Goal: Task Accomplishment & Management: Manage account settings

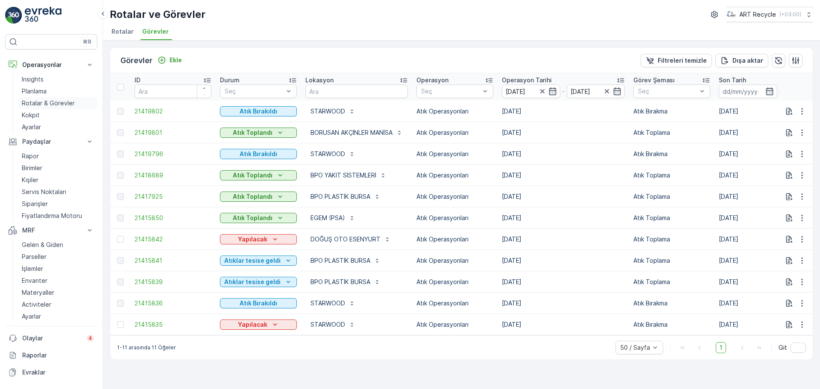
click at [35, 99] on p "Rotalar & Görevler" at bounding box center [48, 103] width 53 height 9
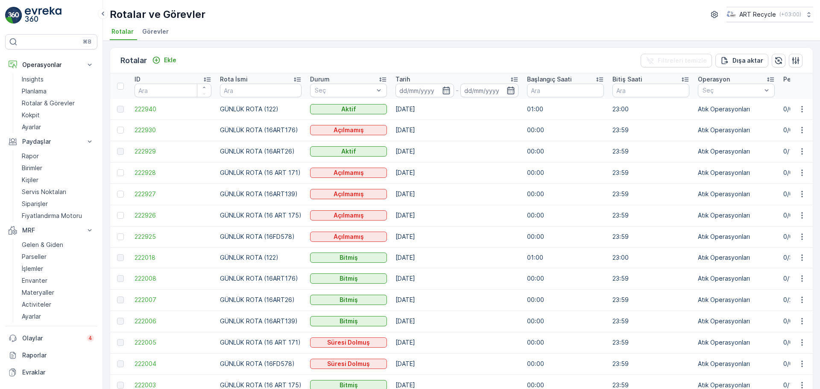
click at [146, 33] on span "Görevler" at bounding box center [155, 31] width 26 height 9
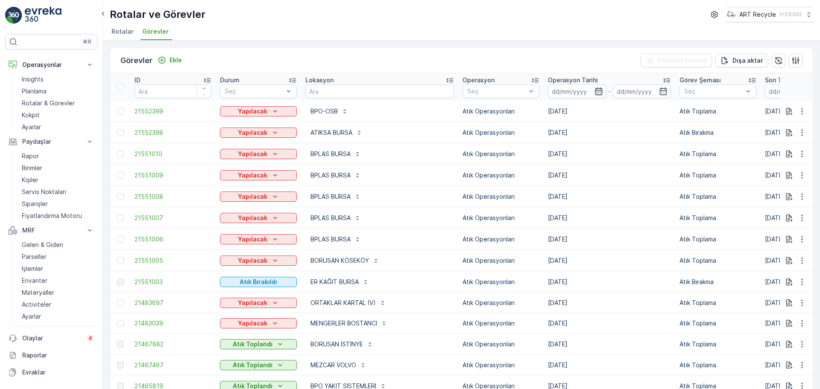
click at [595, 92] on icon "button" at bounding box center [598, 92] width 7 height 8
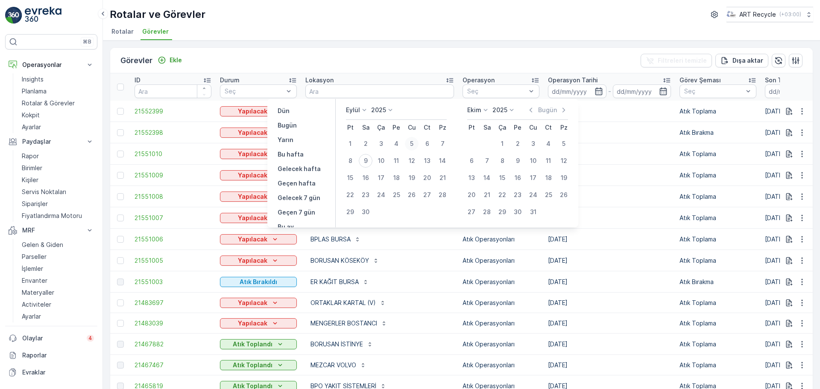
click at [409, 140] on div "5" at bounding box center [412, 144] width 14 height 14
type input "[DATE]"
click at [415, 147] on div "5" at bounding box center [412, 144] width 14 height 14
type input "[DATE]"
click at [409, 141] on div "5" at bounding box center [412, 144] width 14 height 14
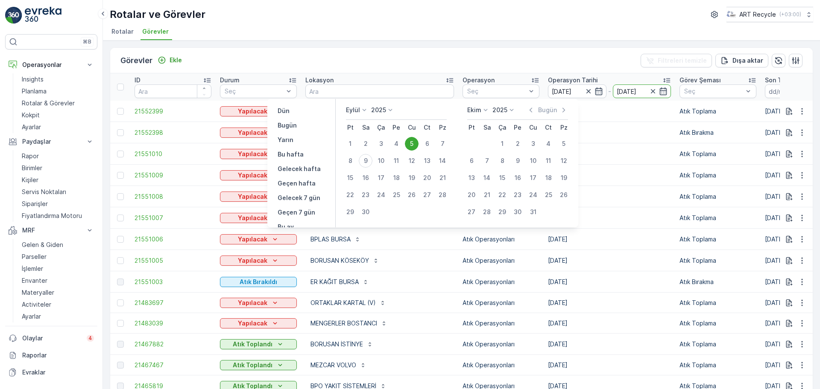
click at [409, 141] on td "ATIKSA BURSA" at bounding box center [379, 132] width 157 height 21
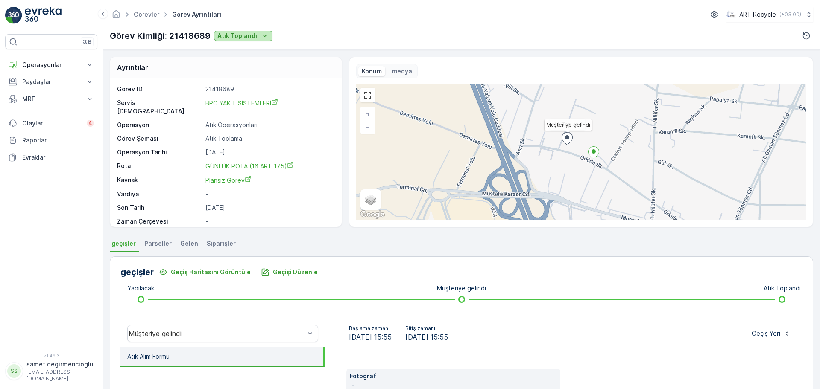
click at [236, 37] on p "Atık Toplandı" at bounding box center [237, 36] width 40 height 9
click at [238, 49] on span "Atıklar tesise geldi" at bounding box center [245, 48] width 53 height 9
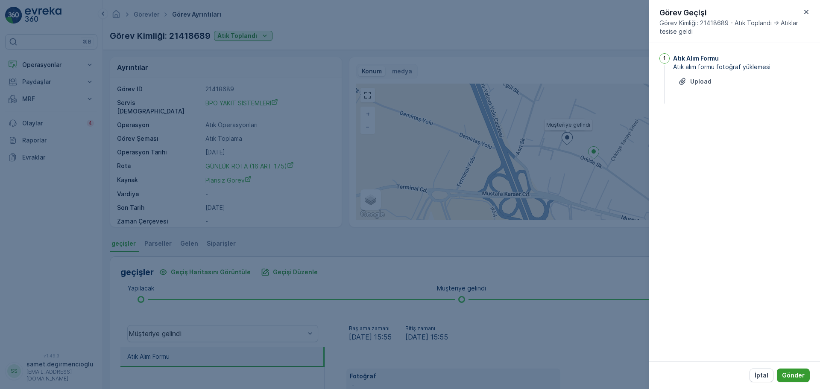
click at [792, 378] on p "Gönder" at bounding box center [793, 375] width 23 height 9
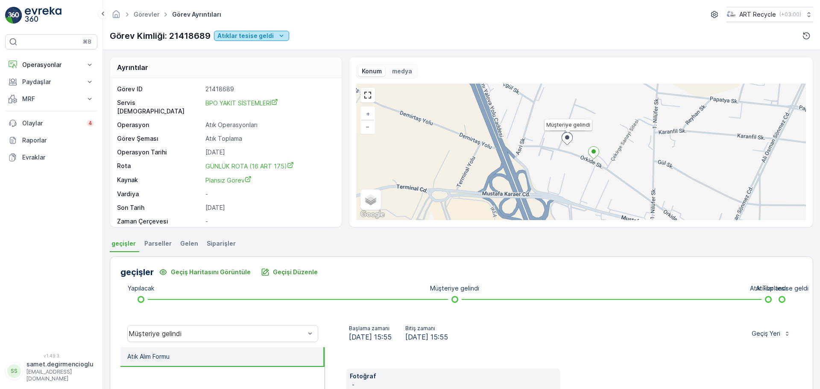
click at [254, 38] on p "Atıklar tesise geldi" at bounding box center [245, 36] width 56 height 9
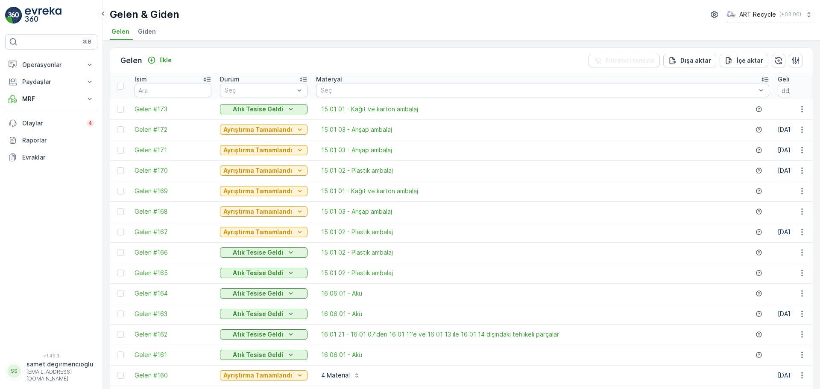
click at [230, 114] on td "Atık Tesise Geldi" at bounding box center [264, 109] width 96 height 20
click at [236, 111] on p "Atık Tesise Geldi" at bounding box center [258, 109] width 50 height 9
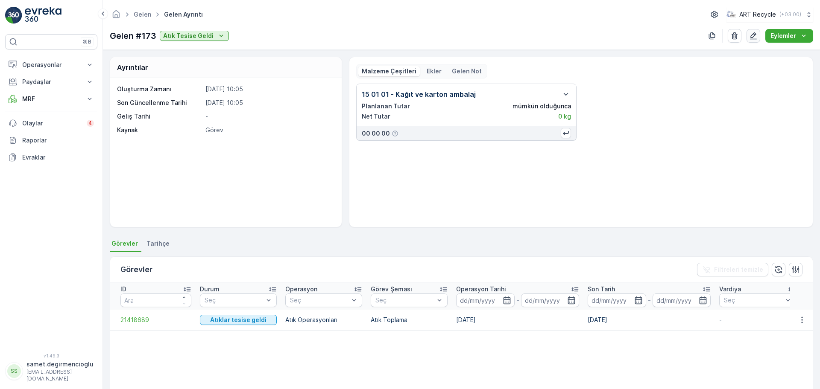
click at [751, 37] on icon "button" at bounding box center [753, 35] width 7 height 7
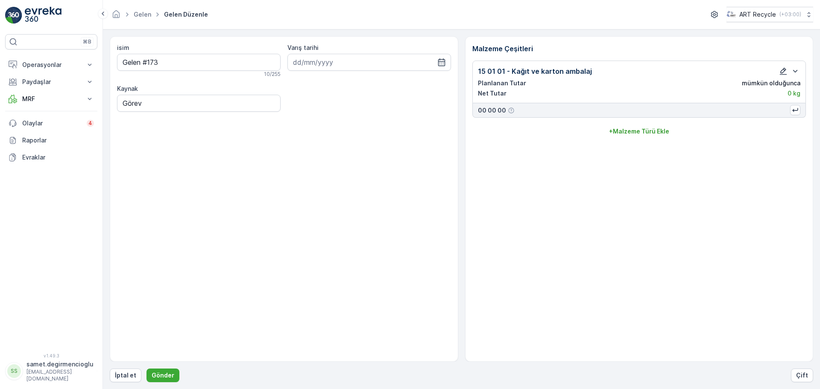
click at [782, 74] on icon "button" at bounding box center [783, 71] width 7 height 7
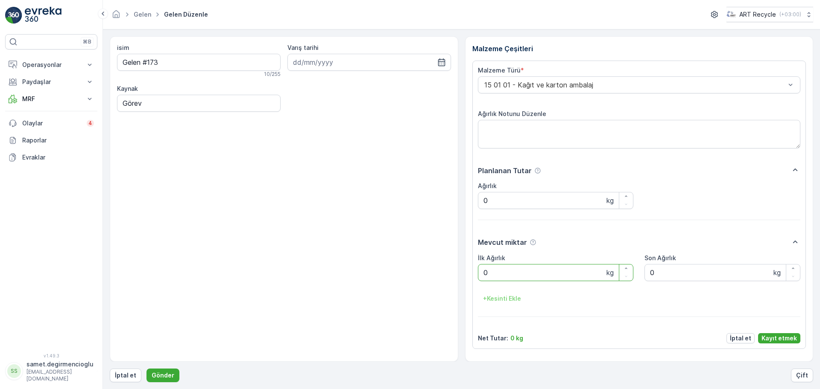
click at [509, 266] on Ağırlık "0" at bounding box center [556, 272] width 156 height 17
type Ağırlık "740"
click at [786, 337] on p "Kayıt etmek" at bounding box center [778, 338] width 35 height 9
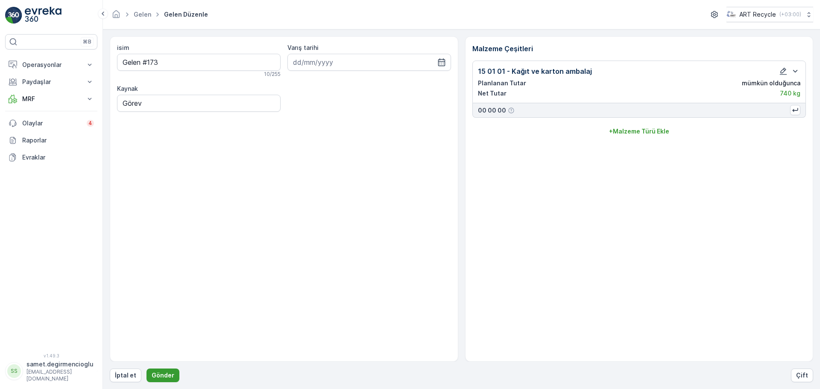
click at [155, 371] on button "Gönder" at bounding box center [162, 376] width 33 height 14
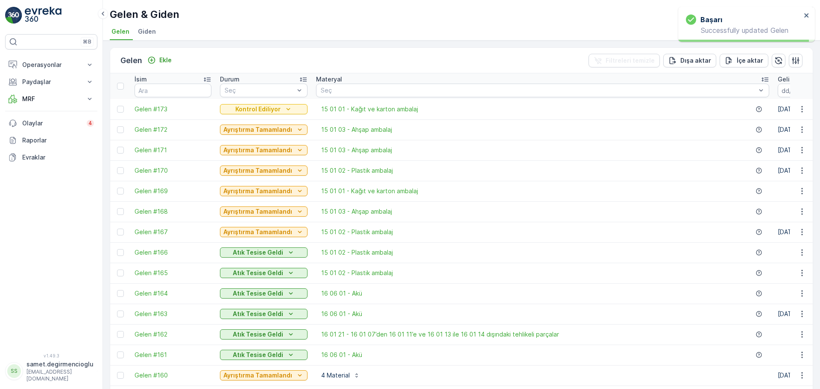
click at [260, 103] on div "Kontrol Ediliyor" at bounding box center [264, 109] width 88 height 12
click at [260, 106] on p "Kontrol Ediliyor" at bounding box center [257, 109] width 45 height 9
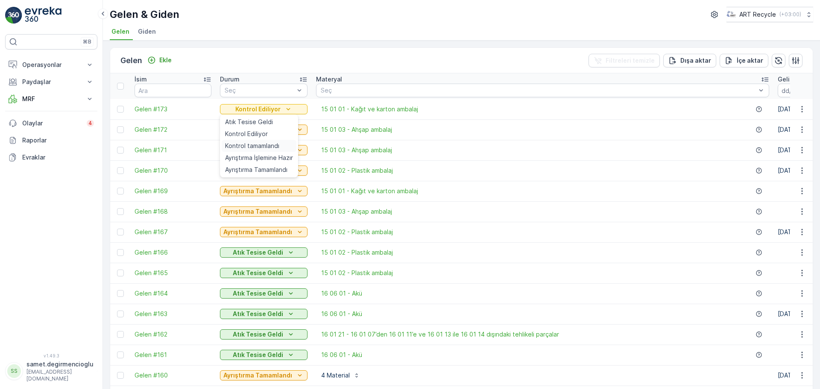
click at [257, 144] on span "Kontrol tamamlandı" at bounding box center [252, 146] width 54 height 9
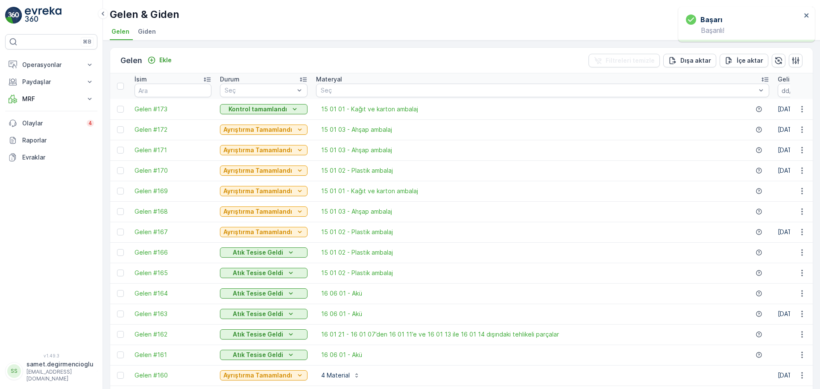
click at [263, 105] on p "Kontrol tamamlandı" at bounding box center [257, 109] width 58 height 9
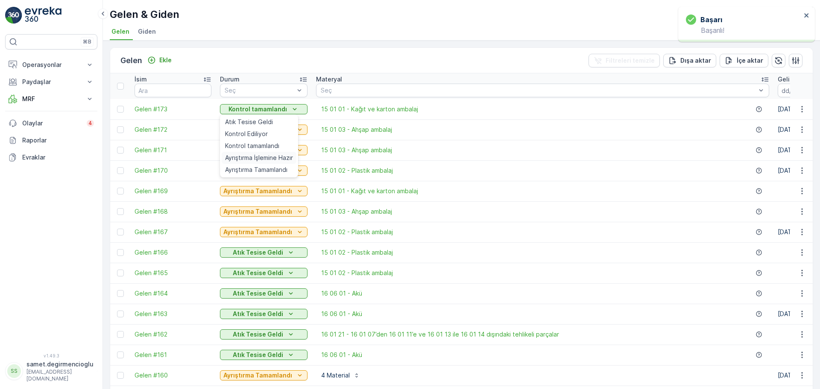
click at [249, 154] on span "Ayrıştırma İşlemine Hazır" at bounding box center [259, 158] width 68 height 9
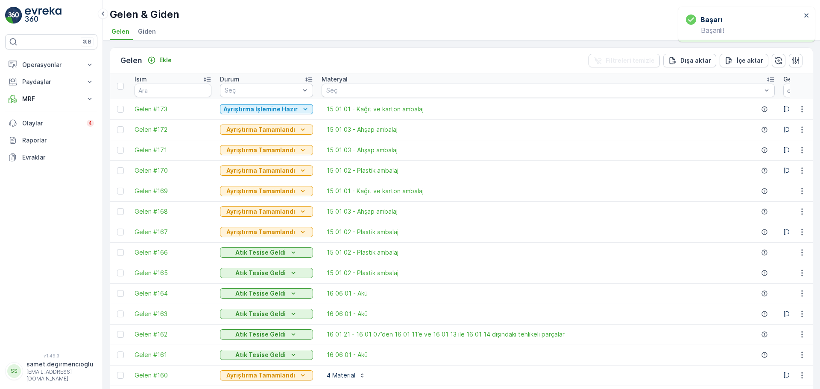
click at [252, 104] on button "Ayrıştırma İşlemine Hazır" at bounding box center [266, 109] width 93 height 10
click at [246, 170] on span "Ayrıştırma Tamamlandı" at bounding box center [256, 170] width 62 height 9
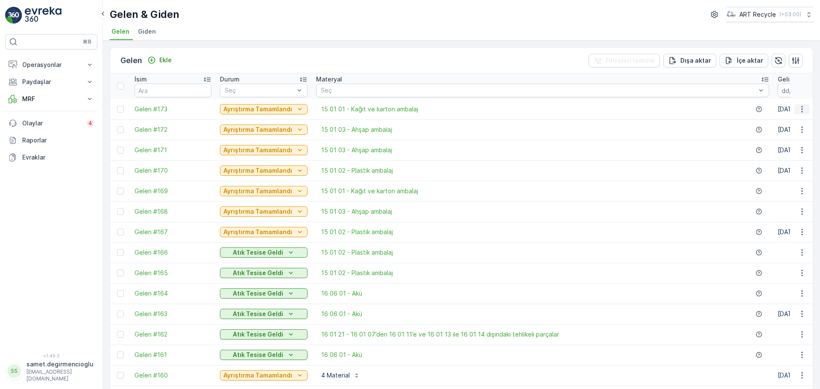
click at [798, 108] on icon "button" at bounding box center [801, 109] width 9 height 9
click at [761, 133] on span "Gelen düzenle" at bounding box center [769, 134] width 42 height 9
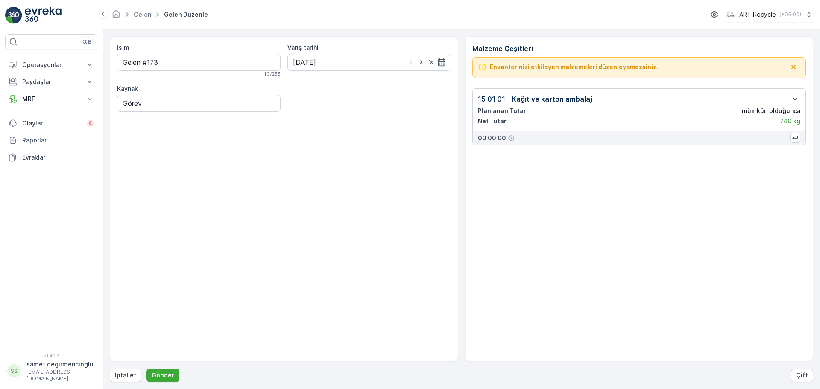
click at [796, 99] on icon "button" at bounding box center [795, 99] width 5 height 3
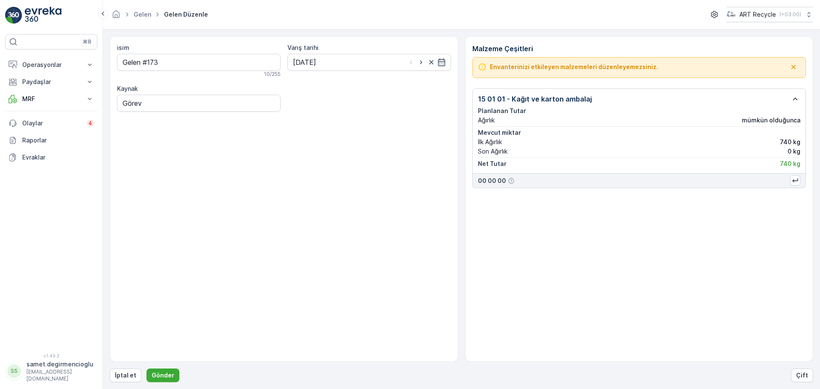
click at [776, 109] on p "Planlanan Tutar" at bounding box center [639, 111] width 323 height 9
click at [793, 67] on icon "button" at bounding box center [793, 67] width 9 height 9
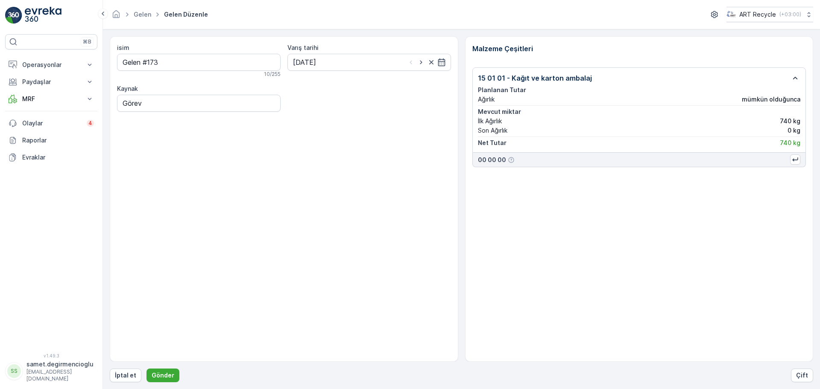
click at [558, 67] on div "15 01 01 - Kağıt ve karton ambalaj Planlanan Tutar Ağırlık mümkün olduğunca Mev…" at bounding box center [639, 109] width 334 height 85
click at [793, 79] on icon "button" at bounding box center [795, 78] width 5 height 3
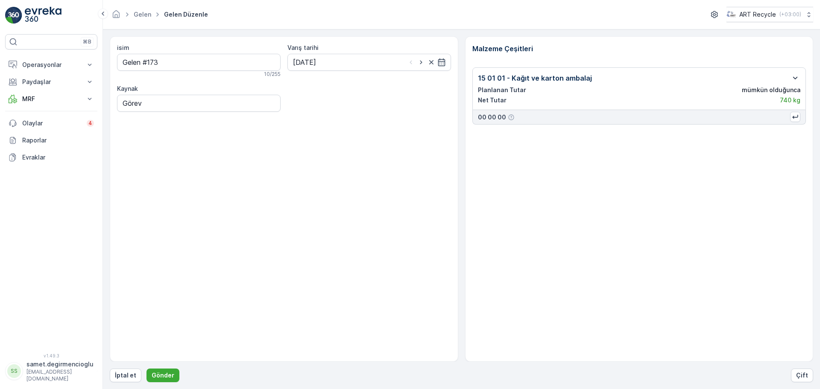
click at [793, 79] on icon "button" at bounding box center [795, 78] width 10 height 10
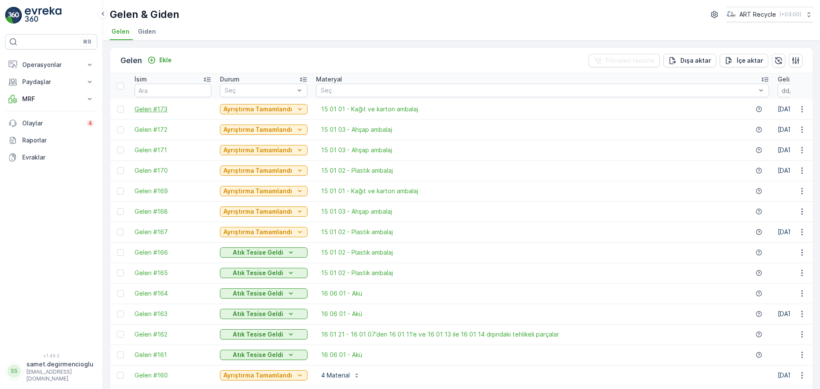
click at [156, 106] on span "Gelen #173" at bounding box center [172, 109] width 77 height 9
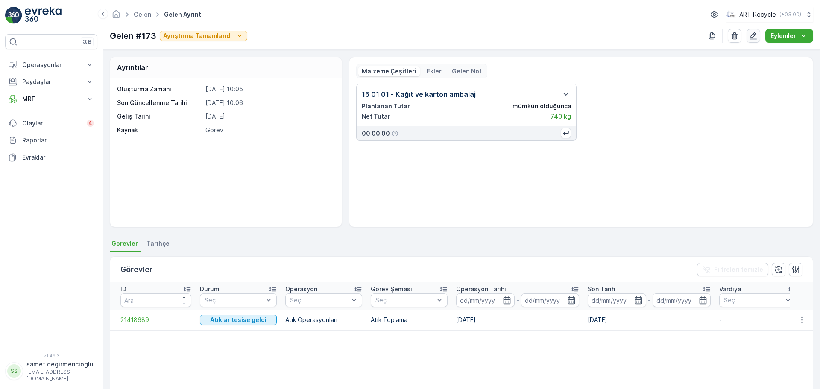
click at [755, 37] on icon "button" at bounding box center [753, 36] width 9 height 9
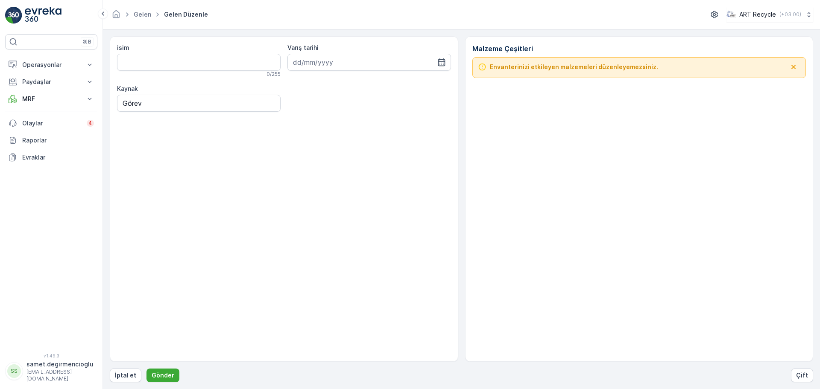
type input "Gelen #173"
type input "09.09.2025"
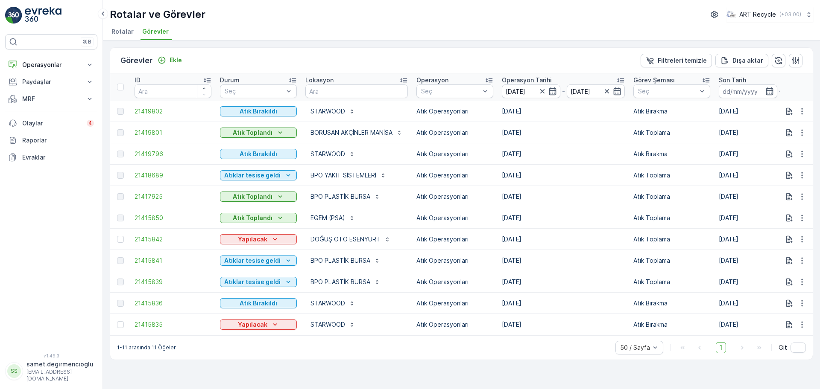
click at [446, 345] on div "1-11 arasında 11 Öğeler 50 / Sayfa 1 Git" at bounding box center [461, 348] width 702 height 24
click at [513, 86] on input "05.09.2025" at bounding box center [531, 92] width 58 height 14
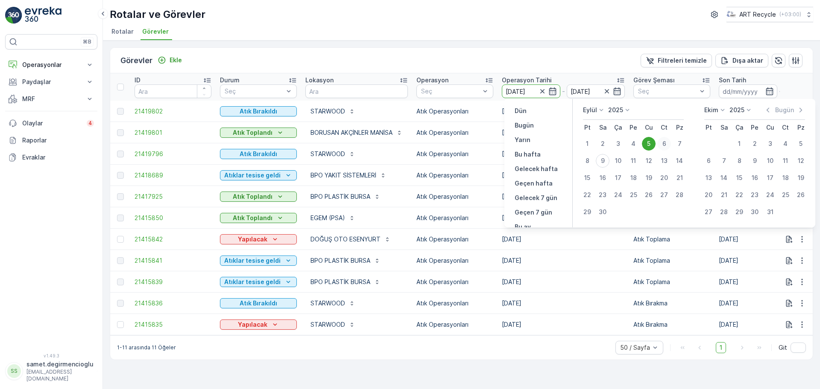
click at [665, 141] on div "6" at bounding box center [664, 144] width 14 height 14
type input "06.09.2025"
click at [662, 138] on div "6" at bounding box center [664, 144] width 14 height 14
type input "06.09.2025"
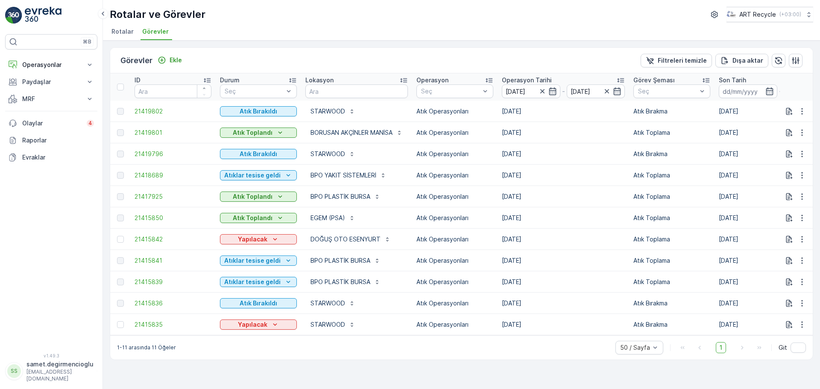
click at [513, 55] on div "Görevler Ekle Filtreleri temizle Dışa aktar" at bounding box center [461, 61] width 702 height 26
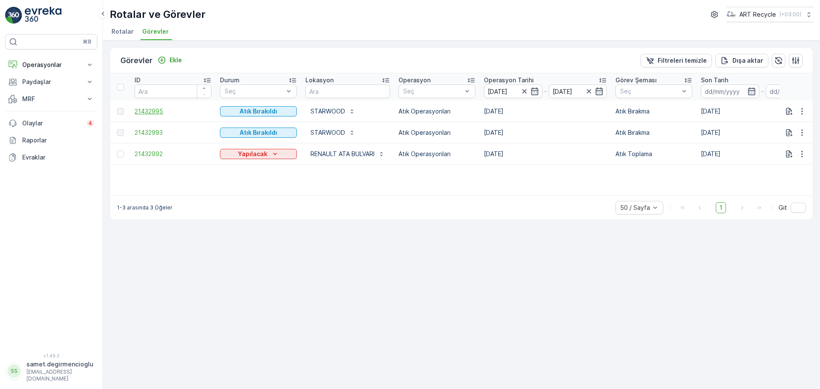
click at [153, 107] on span "21432995" at bounding box center [172, 111] width 77 height 9
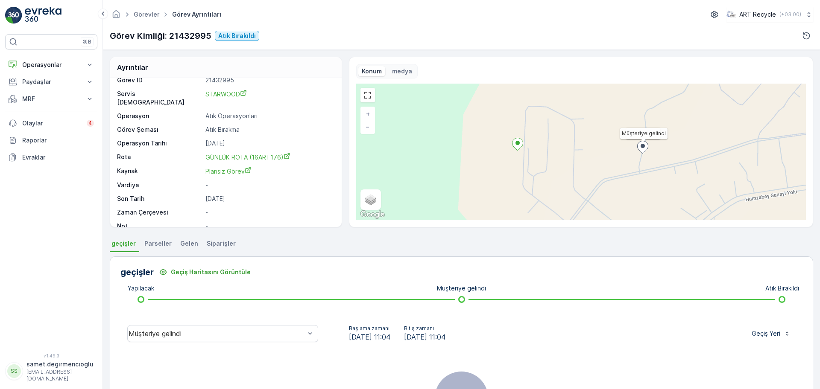
scroll to position [11, 0]
click at [180, 241] on span "Gelen" at bounding box center [189, 243] width 18 height 9
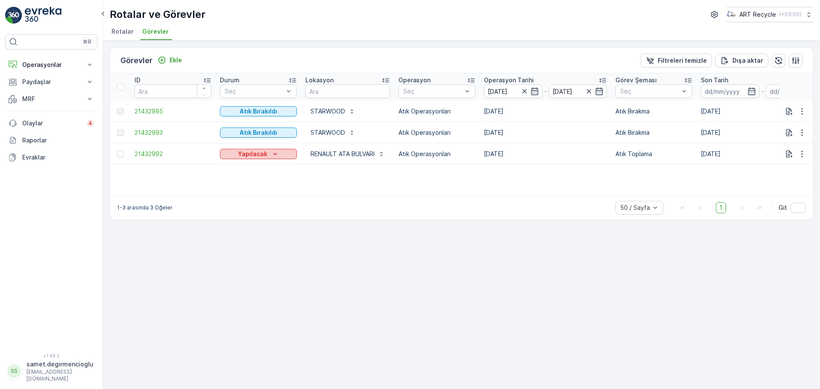
click at [248, 152] on p "Yapılacak" at bounding box center [252, 154] width 29 height 9
click at [192, 175] on div "ID Durum Seç Lokasyon Operasyon Seç Operasyon Tarihi 06.09.2025 - 06.09.2025 Gö…" at bounding box center [461, 134] width 702 height 122
click at [232, 151] on div "Yapılacak" at bounding box center [258, 154] width 70 height 9
click at [234, 164] on span "Müşteriye gelindi" at bounding box center [249, 167] width 49 height 9
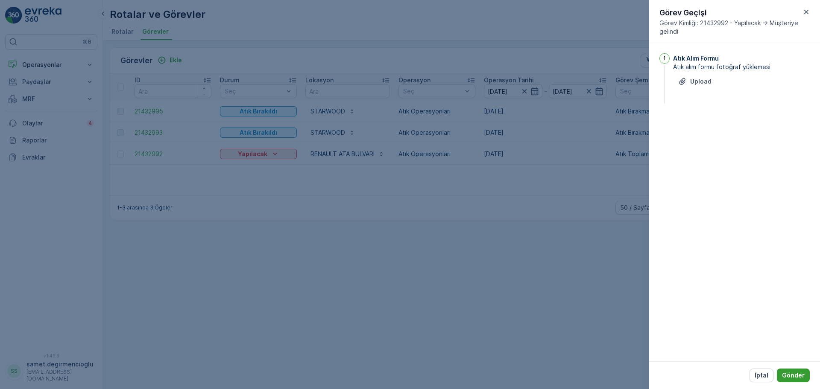
click at [783, 372] on p "Gönder" at bounding box center [793, 375] width 23 height 9
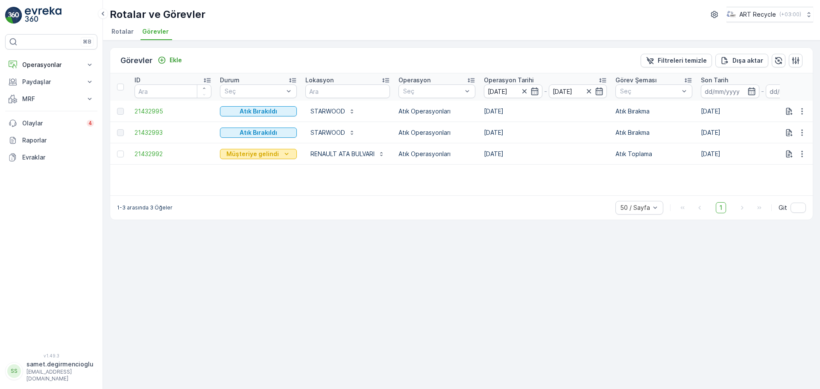
click at [269, 151] on p "Müşteriye gelindi" at bounding box center [252, 154] width 53 height 9
click at [254, 165] on span "Atık Toplandı" at bounding box center [243, 167] width 37 height 9
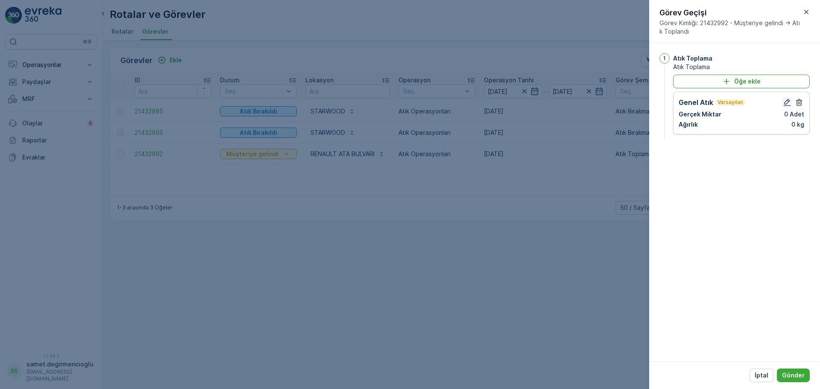
click at [788, 101] on icon "button" at bounding box center [786, 102] width 9 height 9
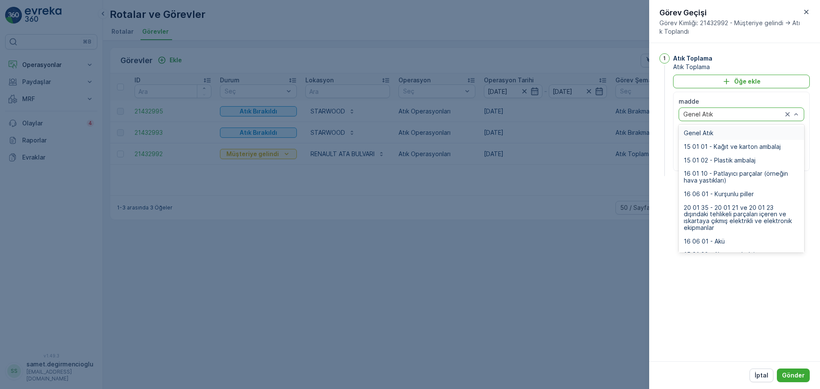
click at [714, 118] on div "Genel Atık" at bounding box center [741, 115] width 126 height 14
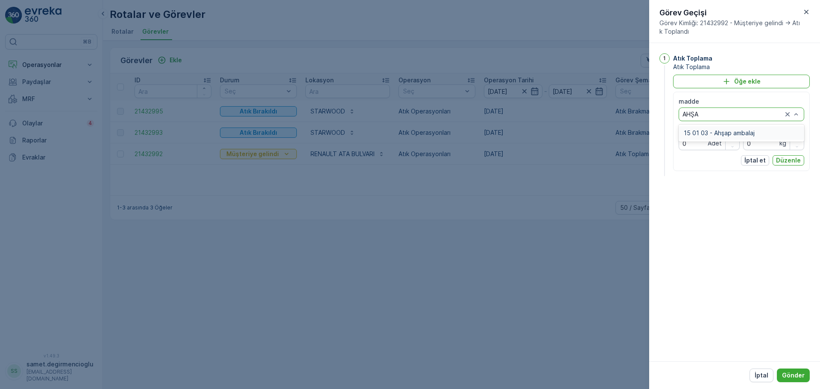
type input "AHŞAP"
click at [714, 133] on span "15 01 03 - Ahşap ambalaj" at bounding box center [718, 133] width 71 height 7
click at [759, 139] on input "0" at bounding box center [773, 144] width 61 height 14
type input "160"
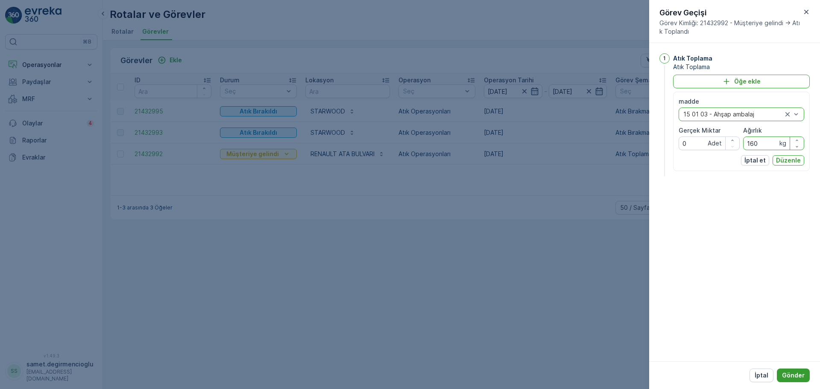
click at [784, 374] on p "Gönder" at bounding box center [793, 375] width 23 height 9
click at [691, 138] on Miktar "0" at bounding box center [708, 144] width 61 height 14
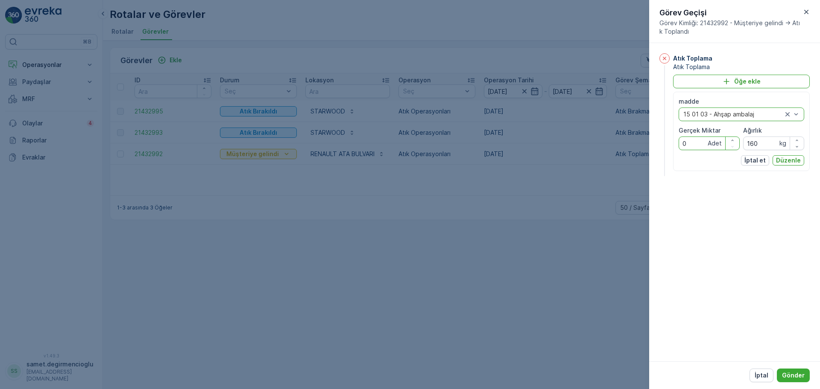
drag, startPoint x: 690, startPoint y: 139, endPoint x: 663, endPoint y: 137, distance: 26.9
click at [663, 137] on div "Atık Toplama Atık Toplama Öğe ekle madde option 15 01 03 - Ahşap ambalaj, selec…" at bounding box center [734, 115] width 150 height 125
type Miktar "1"
click at [716, 77] on div "Öğe ekle" at bounding box center [741, 81] width 126 height 9
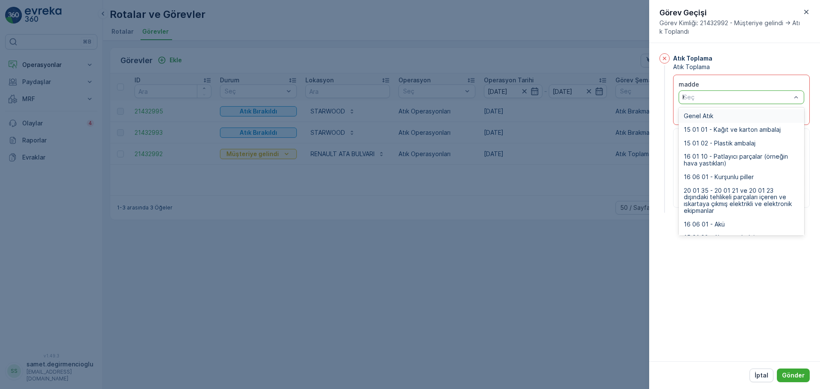
type input "KAR"
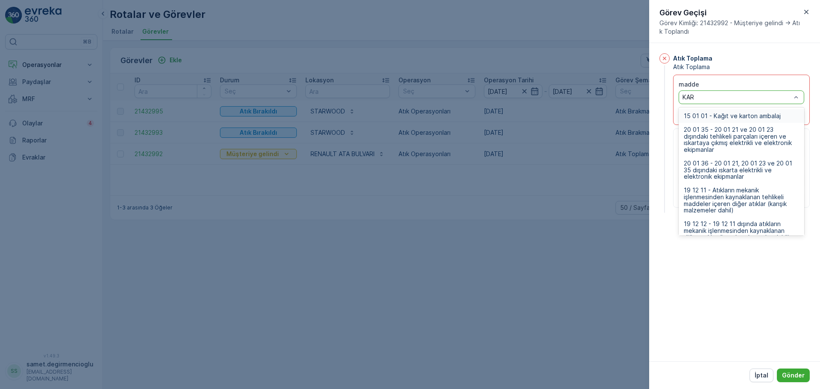
click at [709, 118] on span "15 01 01 - Kağıt ve karton ambalaj" at bounding box center [731, 116] width 97 height 7
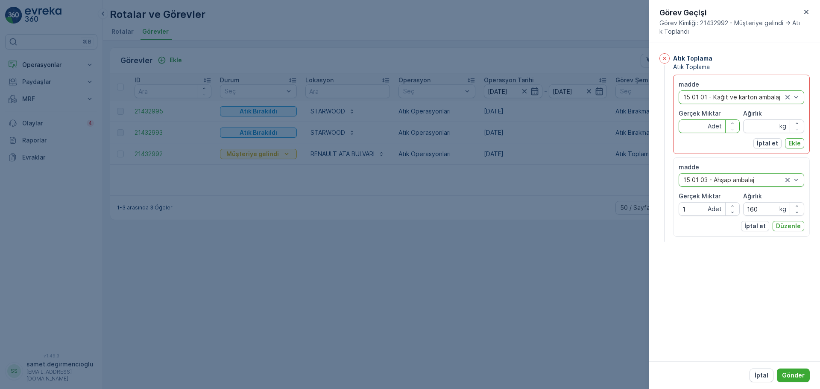
click at [698, 128] on Miktar "Gerçek Miktar" at bounding box center [708, 127] width 61 height 14
type Miktar "1"
click at [757, 126] on input "Ağırlık" at bounding box center [773, 127] width 61 height 14
type input "160"
click at [751, 237] on div "Atık Toplama Atık Toplama madde option 15 01 01 - Kağıt ve karton ambalaj, sele…" at bounding box center [741, 148] width 137 height 190
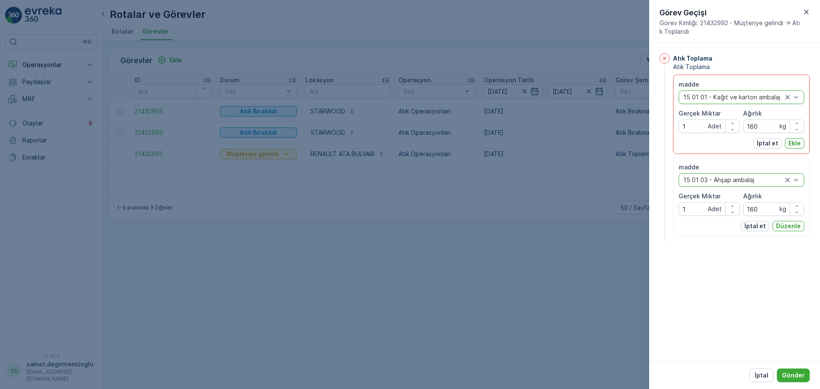
click at [715, 270] on div "Atık Toplama Atık Toplama madde option 15 01 01 - Kağıt ve karton ambalaj, sele…" at bounding box center [734, 202] width 171 height 318
click at [746, 57] on div "Atık Toplama" at bounding box center [741, 58] width 137 height 9
click at [794, 142] on p "Ekle" at bounding box center [794, 143] width 12 height 9
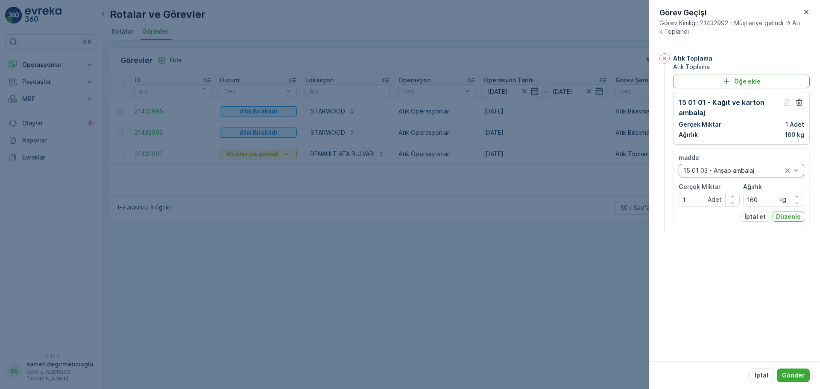
click at [760, 250] on div "Atık Toplama Atık Toplama Öğe ekle 15 01 01 - Kağıt ve karton ambalaj Gerçek Mi…" at bounding box center [734, 202] width 171 height 318
click at [783, 214] on p "Düzenle" at bounding box center [788, 217] width 25 height 9
click at [776, 224] on div "Atık Toplama Atık Toplama Öğe ekle 15 01 01 - Kağıt ve karton ambalaj Gerçek Mi…" at bounding box center [734, 202] width 171 height 318
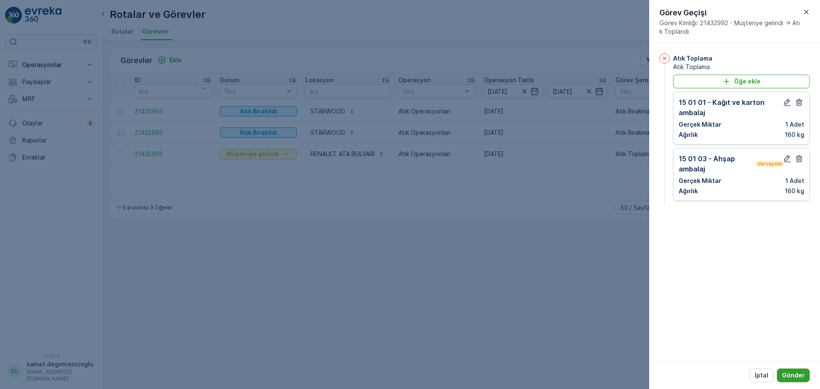
click at [784, 371] on p "Gönder" at bounding box center [793, 375] width 23 height 9
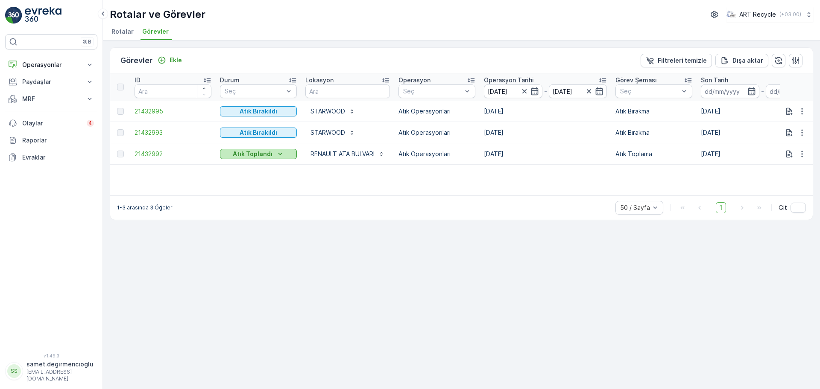
click at [269, 157] on p "Atık Toplandı" at bounding box center [253, 154] width 40 height 9
click at [257, 164] on span "Atıklar tesise geldi" at bounding box center [251, 167] width 53 height 9
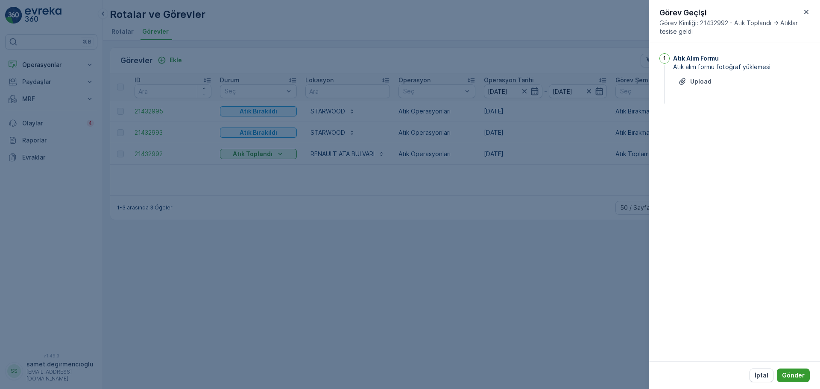
click at [791, 369] on button "Gönder" at bounding box center [793, 376] width 33 height 14
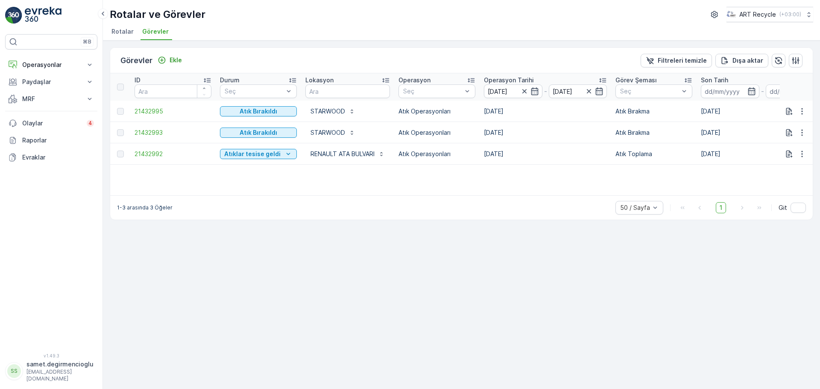
click at [154, 34] on span "Görevler" at bounding box center [155, 31] width 26 height 9
click at [520, 92] on input "06.09.2025" at bounding box center [513, 92] width 58 height 14
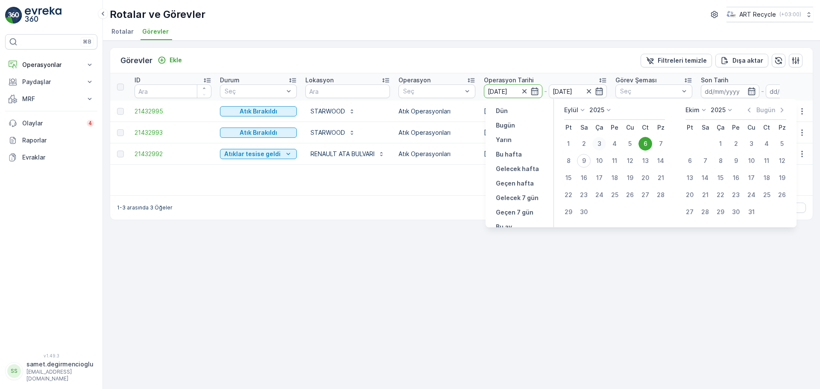
click at [601, 149] on div "3" at bounding box center [599, 144] width 14 height 14
type input "03.09.2025"
click at [639, 141] on div "6" at bounding box center [645, 144] width 14 height 14
click at [597, 139] on div "3" at bounding box center [599, 144] width 14 height 14
type input "03.09.2025"
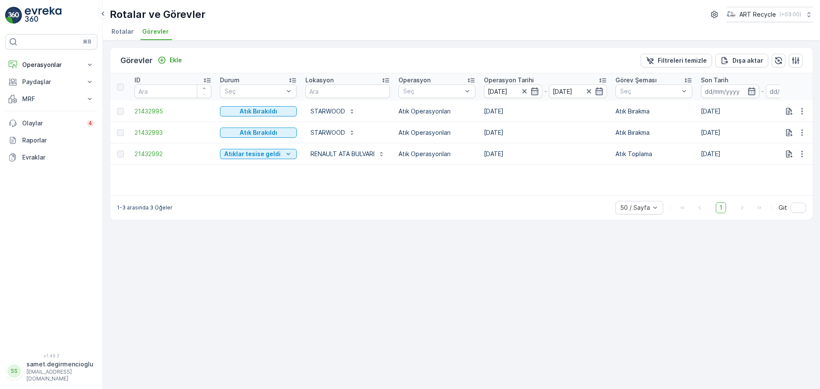
click at [597, 139] on td "06.09.2025" at bounding box center [544, 132] width 131 height 21
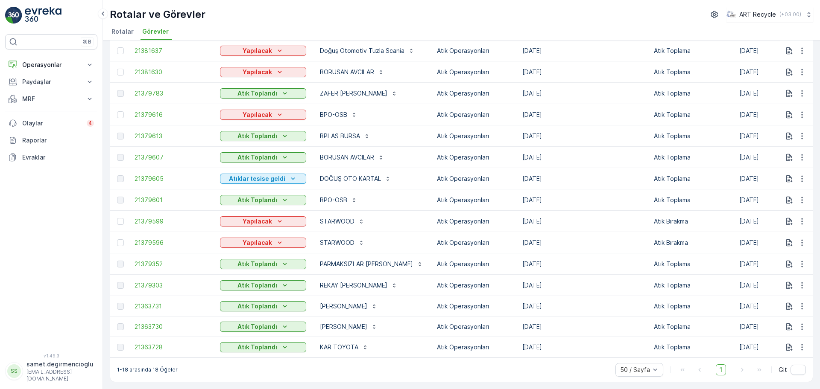
scroll to position [129, 0]
click at [280, 92] on icon "Atık Toplandı" at bounding box center [284, 93] width 9 height 9
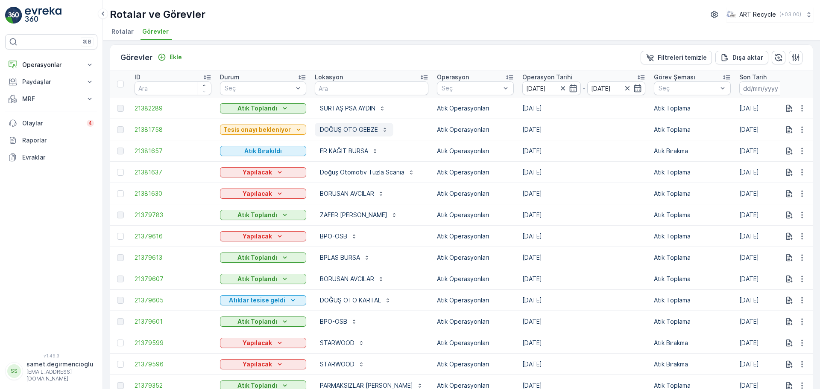
scroll to position [0, 0]
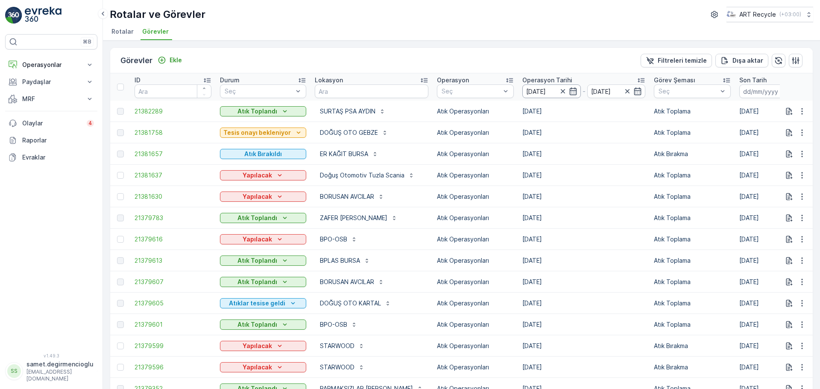
click at [555, 87] on input "03.09.2025" at bounding box center [551, 92] width 58 height 14
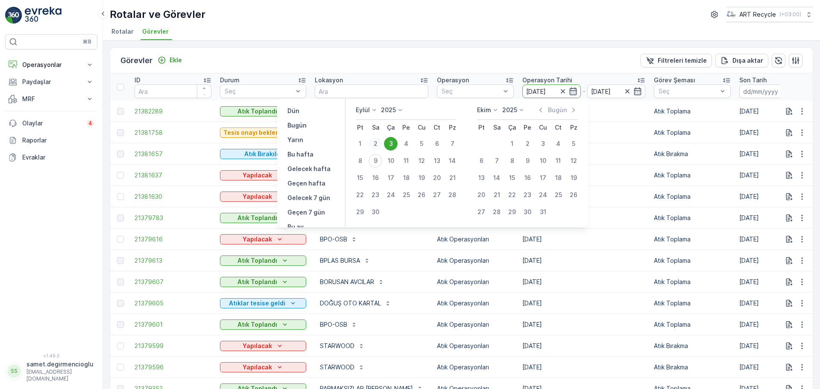
click at [377, 142] on div "2" at bounding box center [375, 144] width 14 height 14
type input "02.09.2025"
click at [378, 142] on div "2" at bounding box center [375, 144] width 14 height 14
type input "02.09.2025"
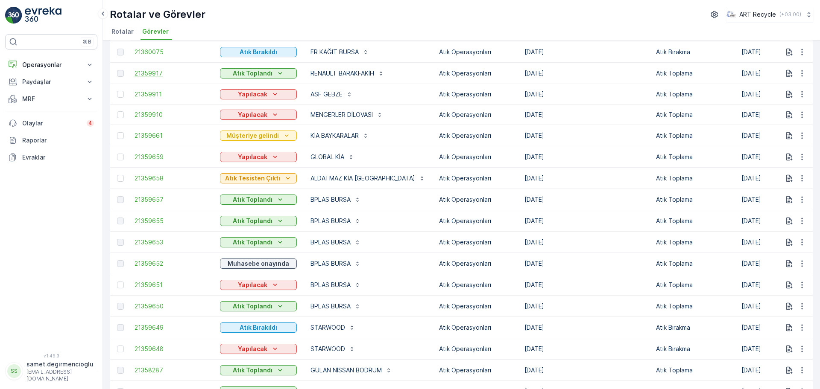
scroll to position [66, 0]
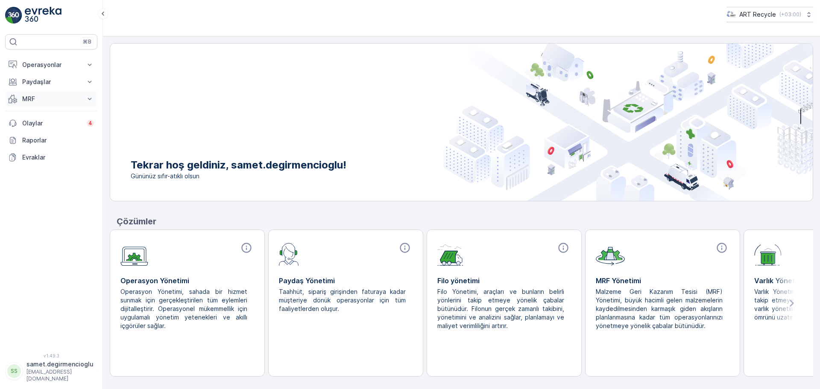
click at [40, 103] on p "MRF" at bounding box center [51, 99] width 58 height 9
click at [56, 111] on p "Gelen & Giden" at bounding box center [42, 113] width 41 height 9
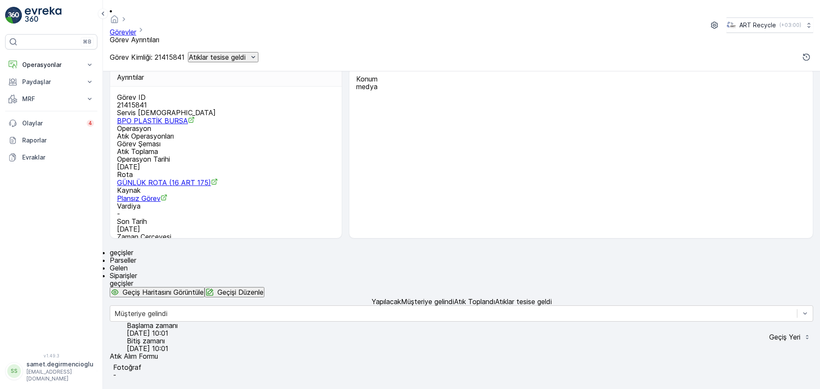
scroll to position [42, 0]
click at [128, 264] on span "Gelen" at bounding box center [119, 268] width 18 height 9
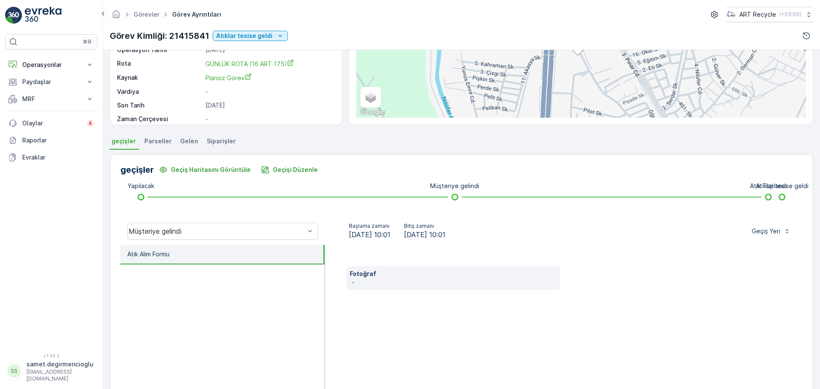
scroll to position [107, 0]
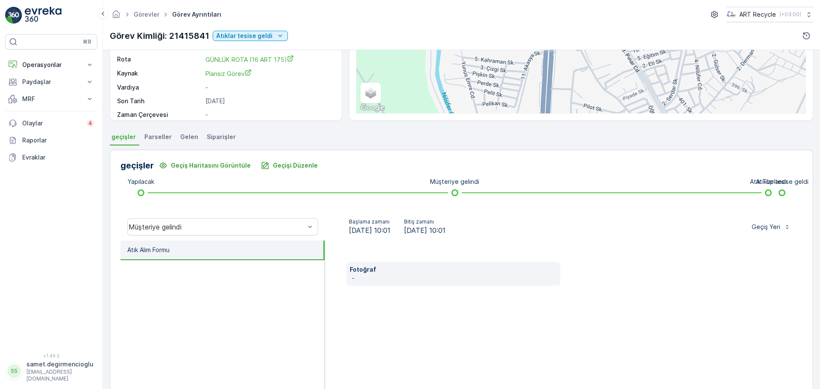
click at [182, 134] on span "Gelen" at bounding box center [189, 137] width 18 height 9
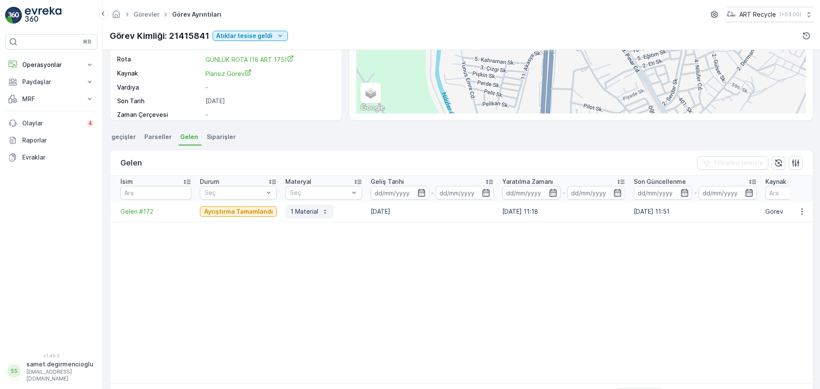
click at [301, 208] on p "1 Material" at bounding box center [304, 211] width 28 height 9
click at [214, 231] on table "İsim Durum Seç Materyal Seç Geliş Tarihi - Yaratılma Zamanı - Son Güncellenme -…" at bounding box center [489, 279] width 759 height 207
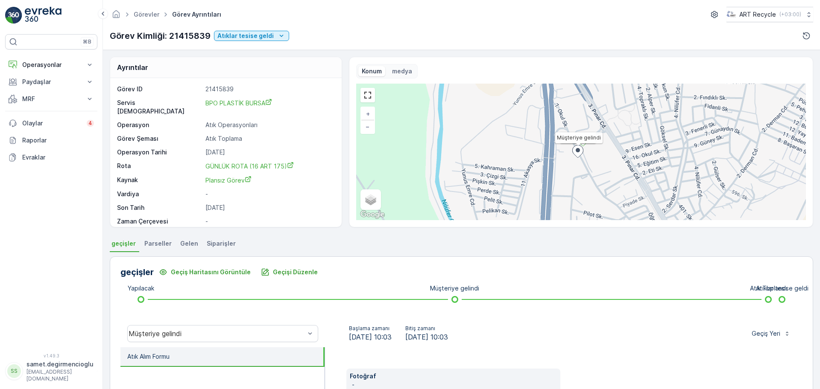
click at [190, 244] on span "Gelen" at bounding box center [189, 243] width 18 height 9
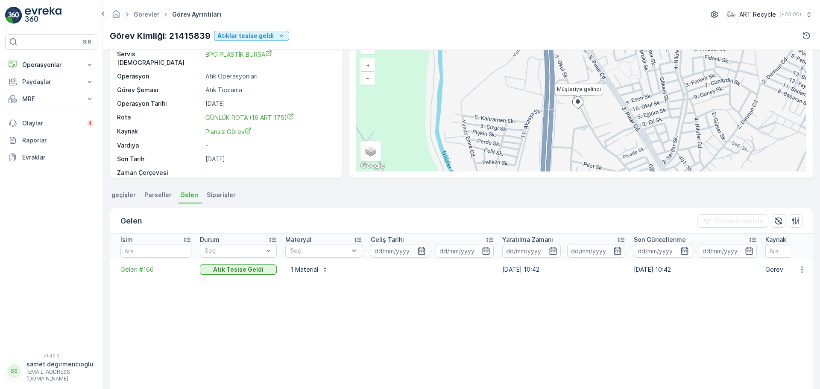
scroll to position [31, 0]
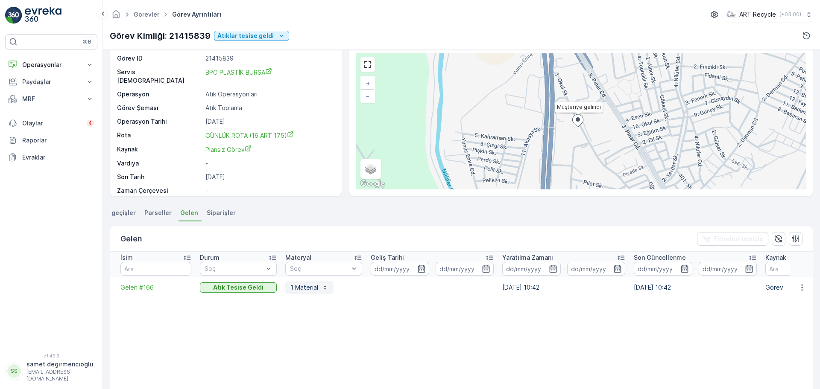
click at [300, 286] on p "1 Material" at bounding box center [304, 287] width 28 height 9
click at [137, 282] on td "Gelen #166" at bounding box center [152, 287] width 85 height 20
click at [137, 285] on span "Gelen #166" at bounding box center [155, 287] width 71 height 9
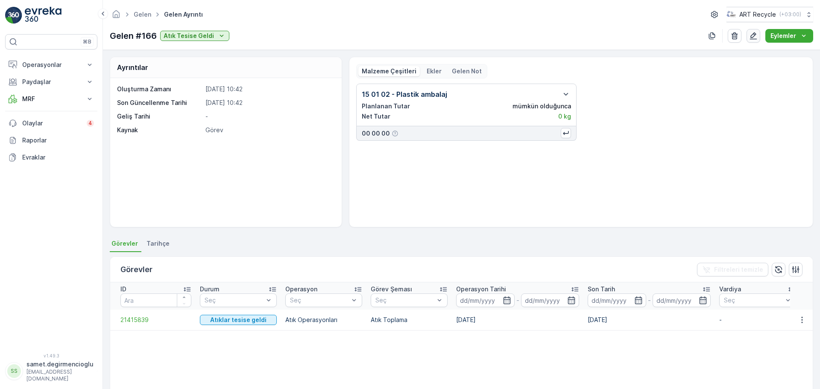
click at [750, 36] on icon "button" at bounding box center [753, 36] width 9 height 9
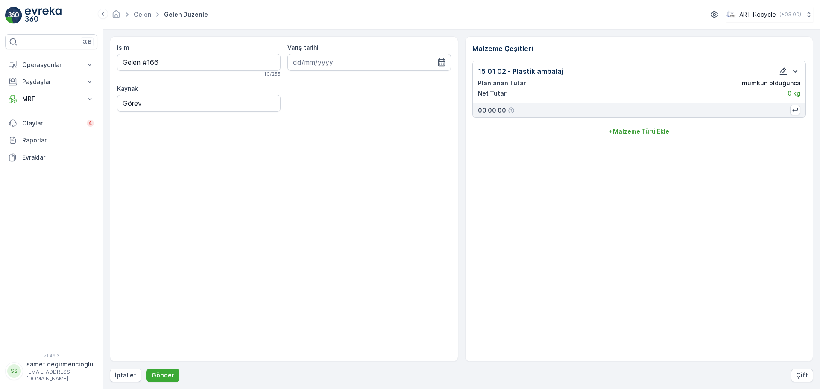
click at [785, 71] on icon "button" at bounding box center [783, 71] width 9 height 9
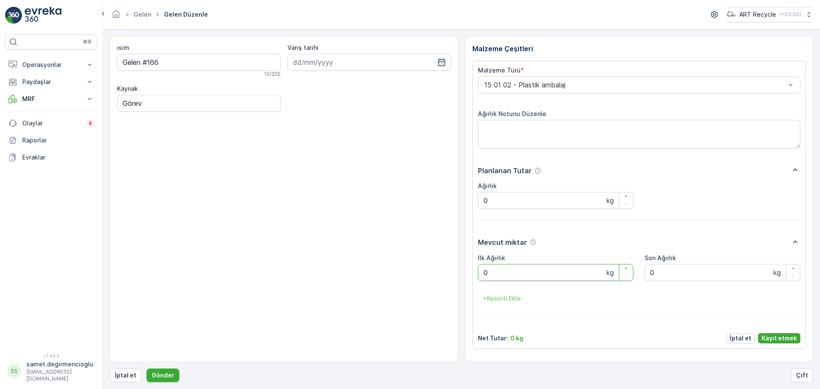
click at [538, 264] on Ağırlık "0" at bounding box center [556, 272] width 156 height 17
type Ağırlık "2320"
click at [776, 342] on p "Kayıt etmek" at bounding box center [778, 338] width 35 height 9
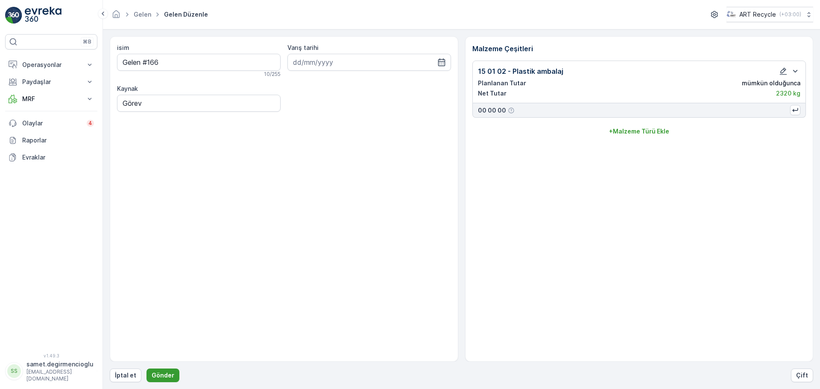
click at [163, 370] on button "Gönder" at bounding box center [162, 376] width 33 height 14
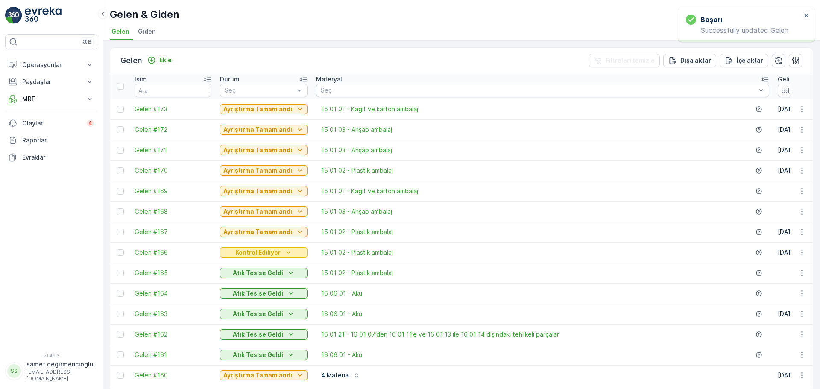
click at [270, 255] on p "Kontrol Ediliyor" at bounding box center [257, 252] width 45 height 9
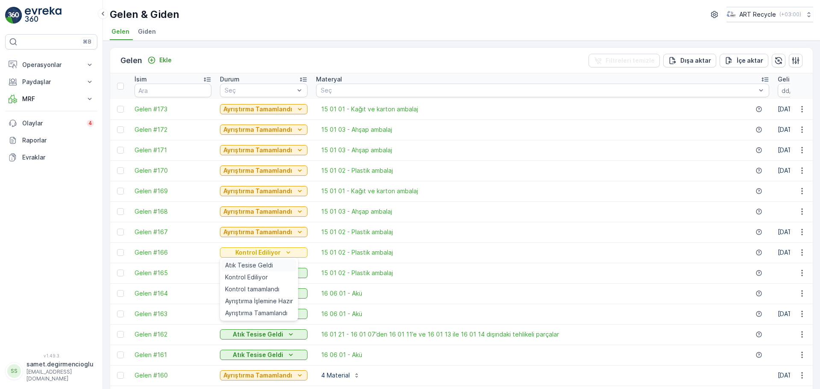
click at [270, 264] on span "Atık Tesise Geldi" at bounding box center [249, 265] width 48 height 9
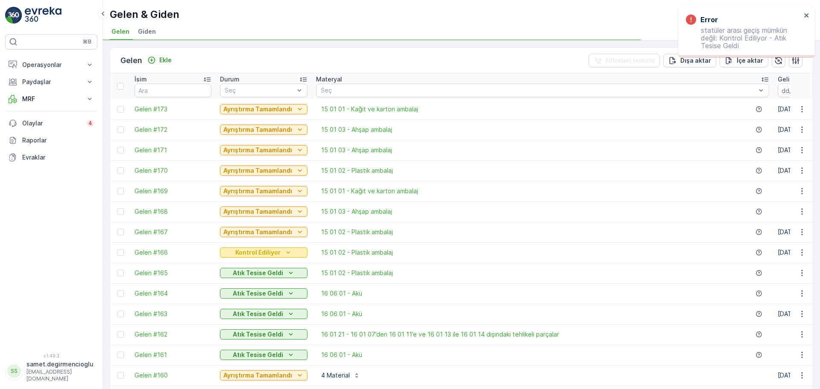
click at [277, 254] on p "Kontrol Ediliyor" at bounding box center [257, 252] width 45 height 9
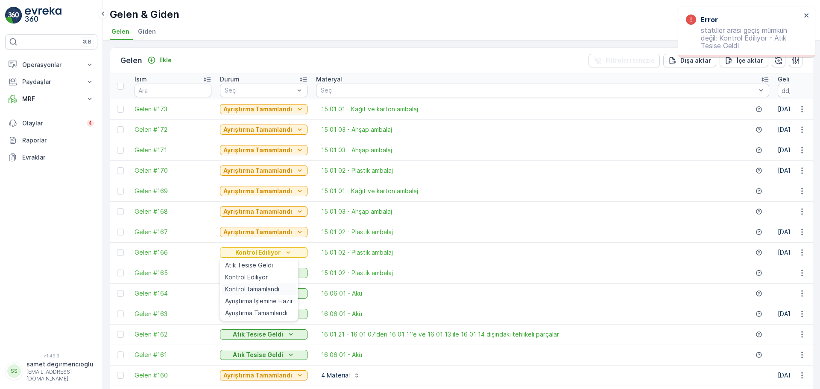
click at [257, 286] on span "Kontrol tamamlandı" at bounding box center [252, 289] width 54 height 9
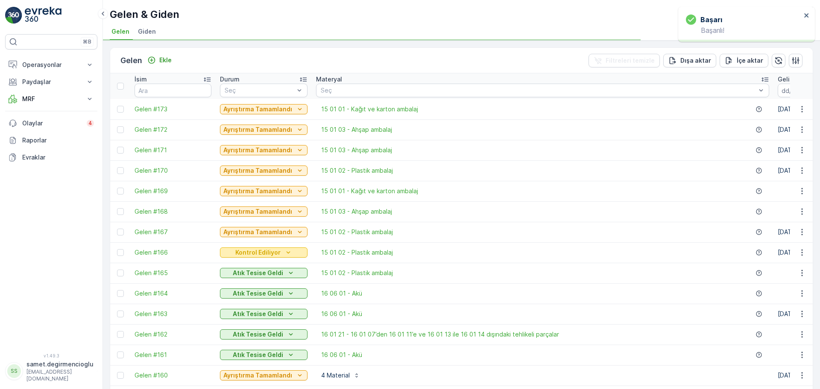
click at [274, 254] on p "Kontrol Ediliyor" at bounding box center [257, 252] width 45 height 9
click at [279, 253] on p "Kontrol tamamlandı" at bounding box center [257, 252] width 58 height 9
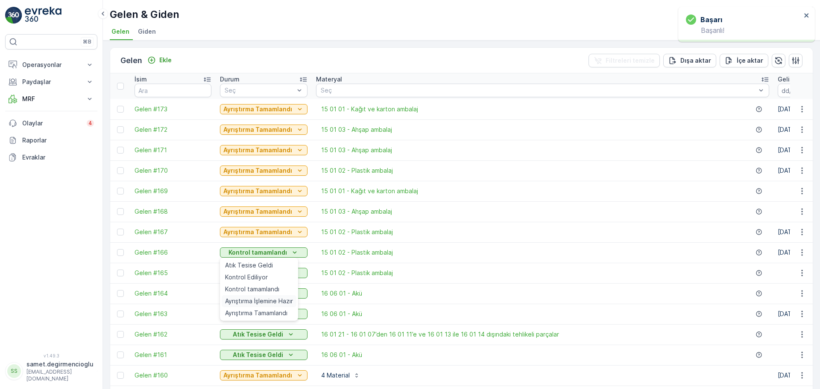
click at [251, 302] on span "Ayrıştırma İşlemine Hazır" at bounding box center [259, 301] width 68 height 9
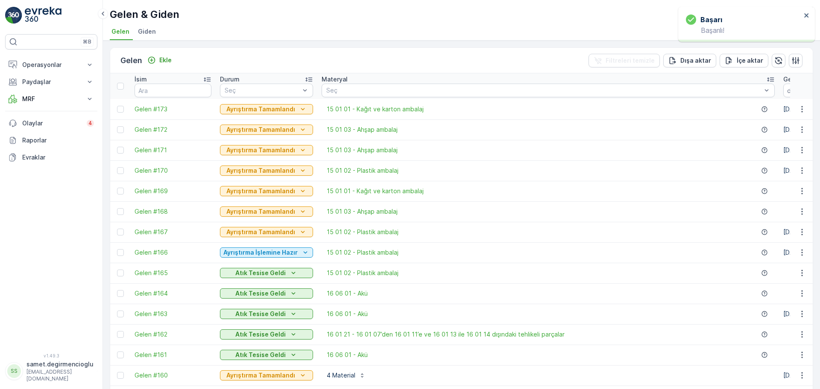
click at [263, 248] on p "Ayrıştırma İşlemine Hazır" at bounding box center [260, 252] width 74 height 9
click at [248, 310] on span "Ayrıştırma Tamamlandı" at bounding box center [256, 313] width 62 height 9
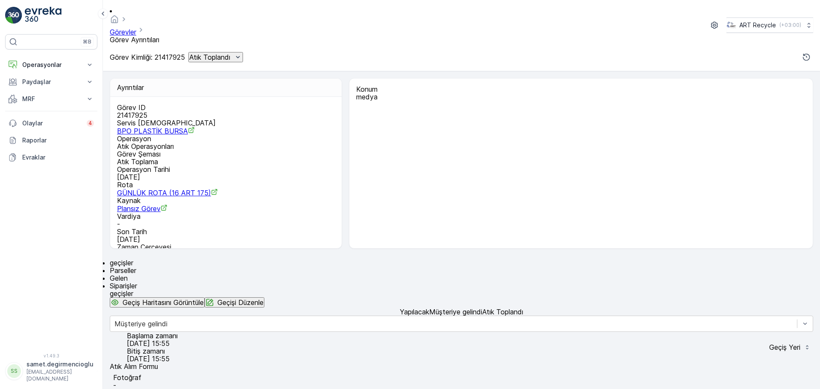
click at [128, 274] on span "Gelen" at bounding box center [119, 278] width 18 height 9
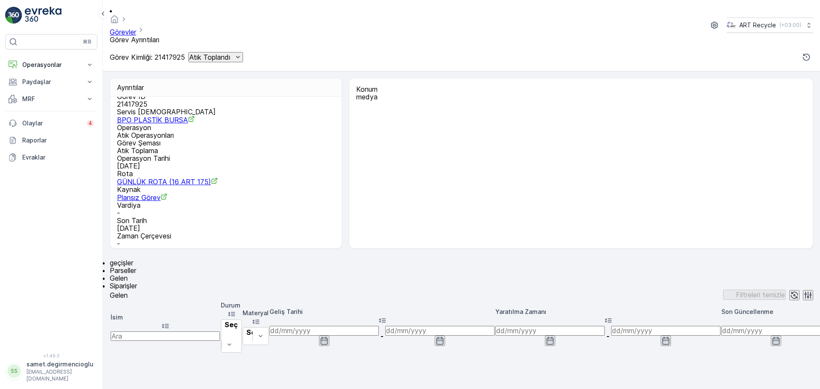
click at [230, 53] on p "Atık Toplandı" at bounding box center [209, 57] width 41 height 8
click at [242, 54] on div "Atıklar tesise geldi" at bounding box center [249, 49] width 53 height 9
click at [124, 259] on li "geçişler" at bounding box center [461, 263] width 703 height 8
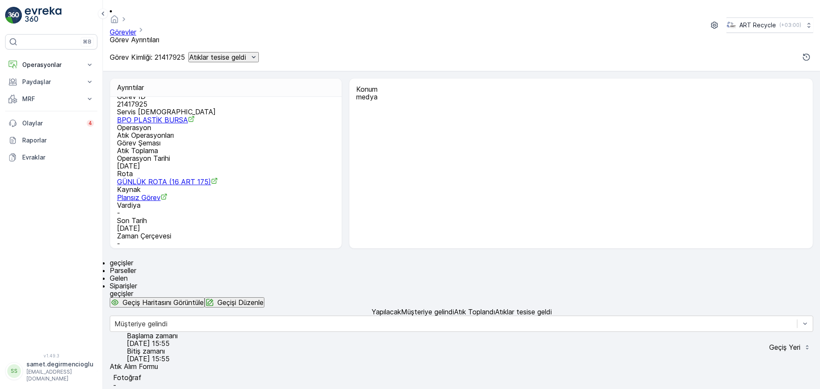
click at [128, 274] on span "Gelen" at bounding box center [119, 278] width 18 height 9
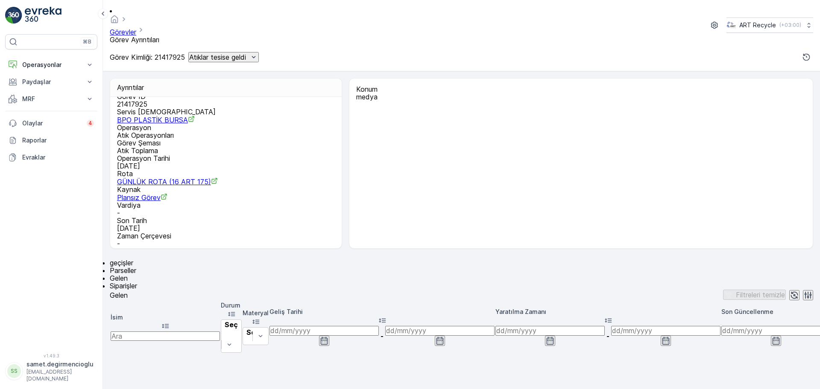
scroll to position [133, 0]
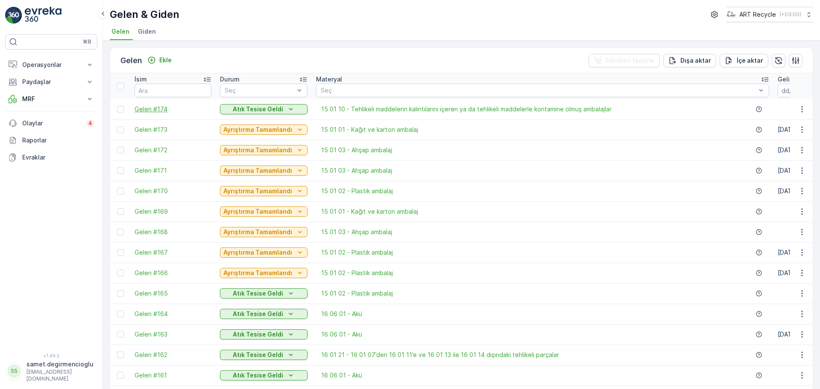
click at [152, 112] on span "Gelen #174" at bounding box center [172, 109] width 77 height 9
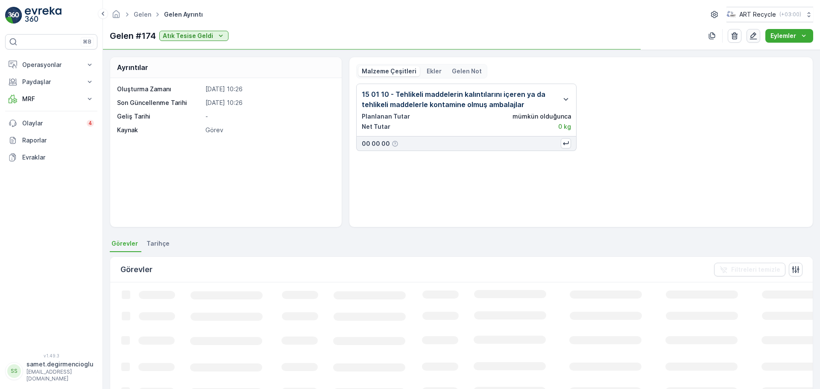
click at [753, 37] on icon "button" at bounding box center [753, 36] width 9 height 9
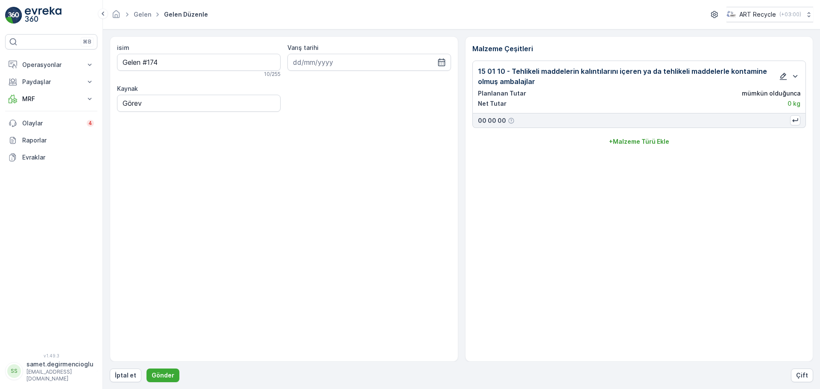
click at [784, 76] on icon "button" at bounding box center [783, 76] width 9 height 9
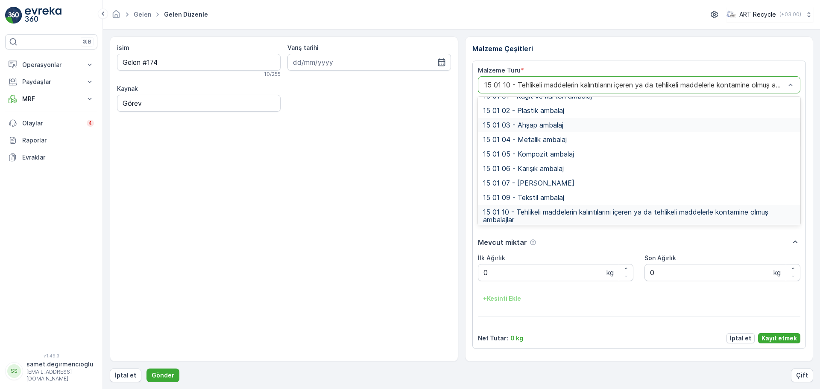
scroll to position [107, 0]
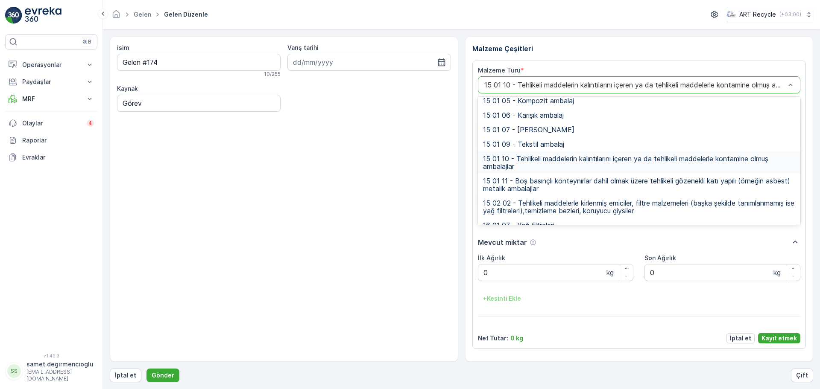
click at [528, 159] on span "15 01 10 - Tehlikeli maddelerin kalıntılarını içeren ya da tehlikeli maddelerle…" at bounding box center [639, 162] width 312 height 15
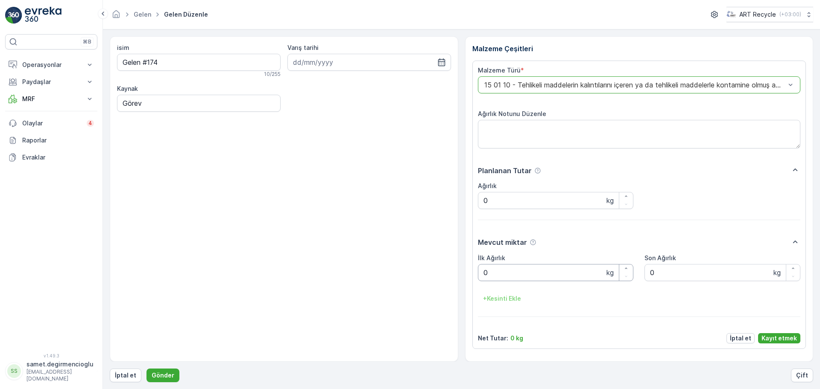
click at [502, 271] on Ağırlık "0" at bounding box center [556, 272] width 156 height 17
drag, startPoint x: 521, startPoint y: 271, endPoint x: 451, endPoint y: 262, distance: 70.5
click at [451, 262] on div "isim Gelen #174 10 / 255 Varış tarihi Kaynak Görev Malzeme Çeşitleri Malzeme Tü…" at bounding box center [461, 199] width 703 height 326
type Ağırlık "740"
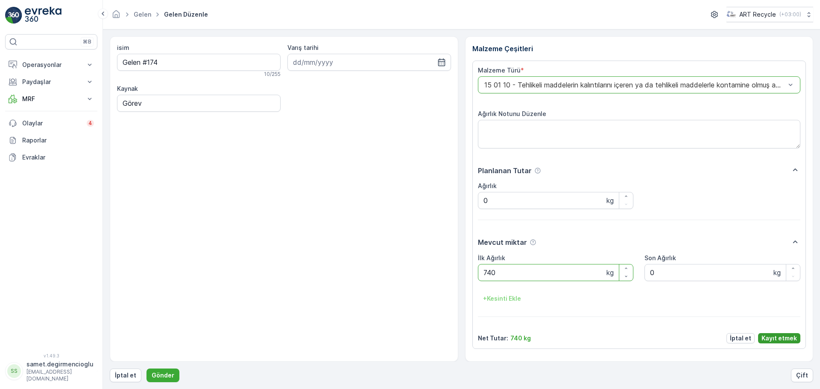
click at [775, 336] on p "Kayıt etmek" at bounding box center [778, 338] width 35 height 9
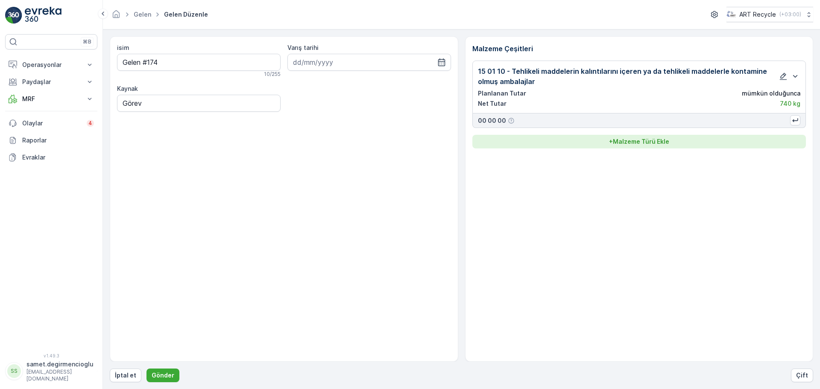
click at [619, 141] on p "+ Malzeme Türü Ekle" at bounding box center [639, 141] width 60 height 9
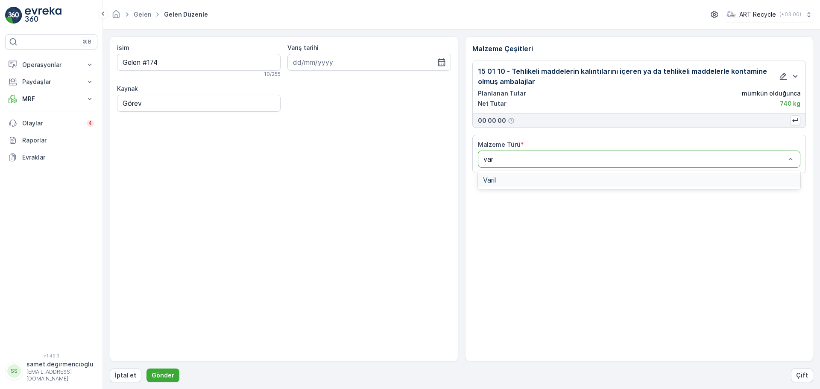
type input "vari"
click at [574, 181] on div "Varil" at bounding box center [639, 180] width 312 height 8
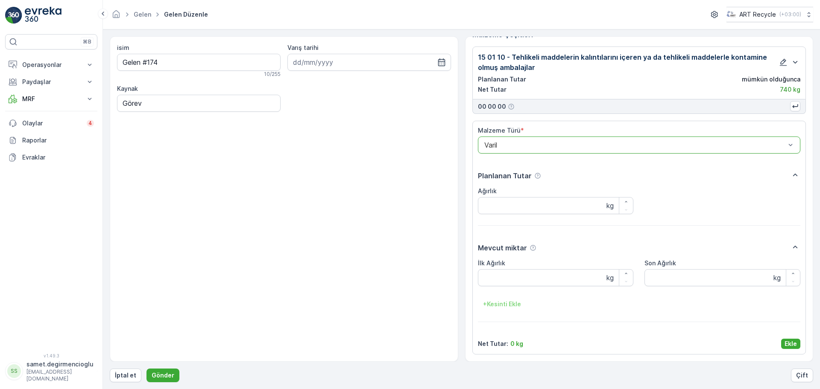
click at [611, 207] on p "kg" at bounding box center [609, 206] width 7 height 10
click at [628, 203] on div "button" at bounding box center [626, 201] width 14 height 5
click at [623, 208] on icon "button" at bounding box center [625, 209] width 5 height 5
type input "0"
click at [567, 202] on input "0" at bounding box center [556, 205] width 156 height 17
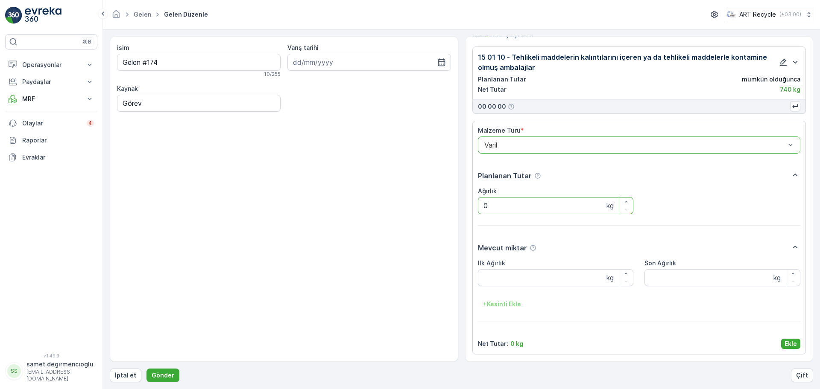
click at [688, 213] on div "Planlanan Tutar Ağırlık 0 kg" at bounding box center [639, 197] width 323 height 55
drag, startPoint x: 489, startPoint y: 198, endPoint x: 439, endPoint y: 195, distance: 50.5
click at [439, 195] on div "isim Gelen #174 10 / 255 Varış tarihi Kaynak Görev Malzeme Çeşitleri 15 01 10 -…" at bounding box center [461, 199] width 703 height 326
click at [523, 279] on Ağırlık "İlk Ağırlık" at bounding box center [556, 277] width 156 height 17
type Ağırlık "960"
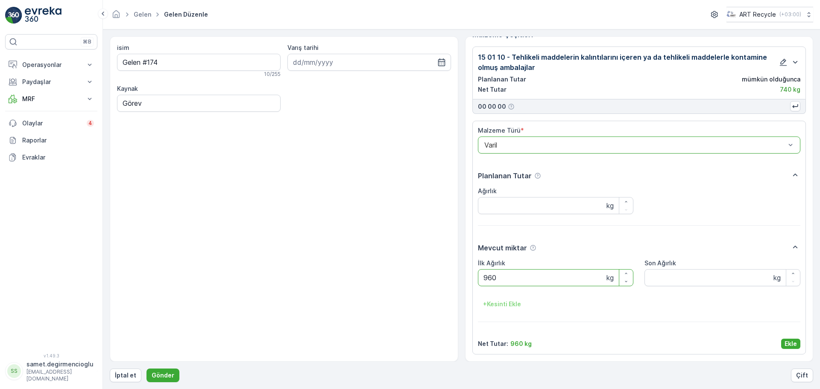
click at [595, 145] on div at bounding box center [634, 145] width 303 height 8
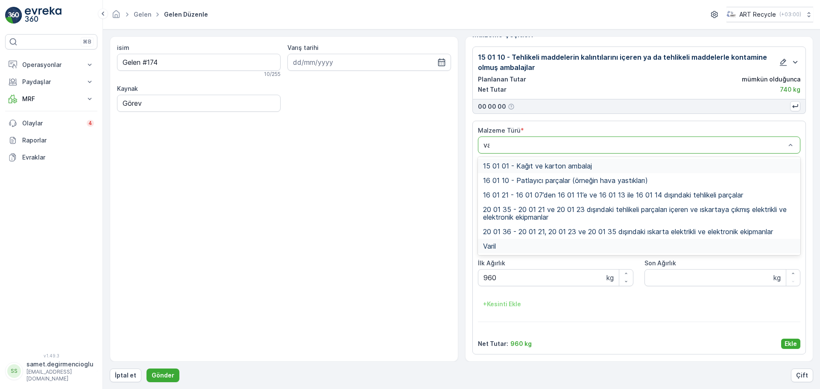
type input "var"
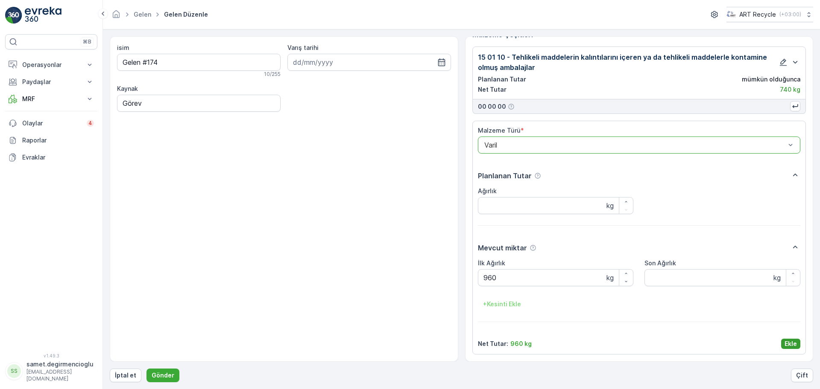
click at [790, 347] on p "Ekle" at bounding box center [790, 344] width 12 height 9
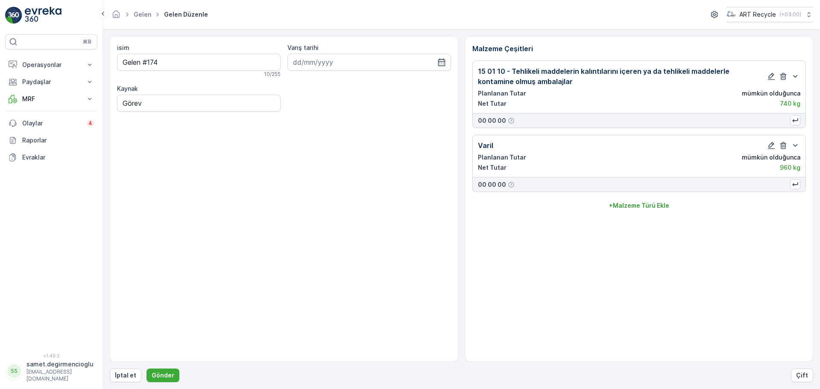
scroll to position [0, 0]
click at [159, 371] on p "Gönder" at bounding box center [163, 375] width 23 height 9
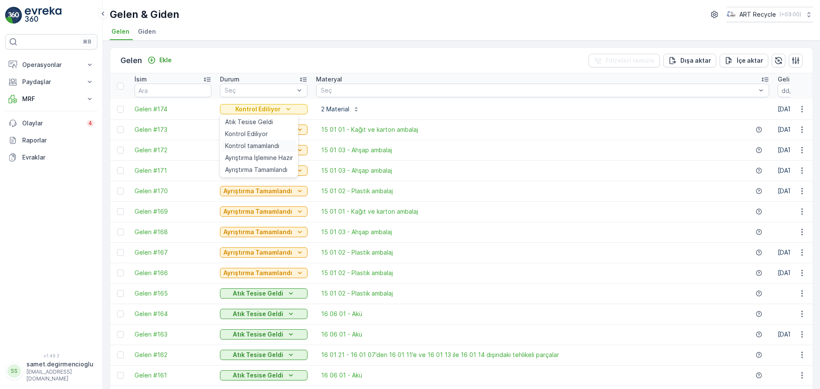
click at [247, 141] on div "Kontrol tamamlandı" at bounding box center [259, 146] width 75 height 12
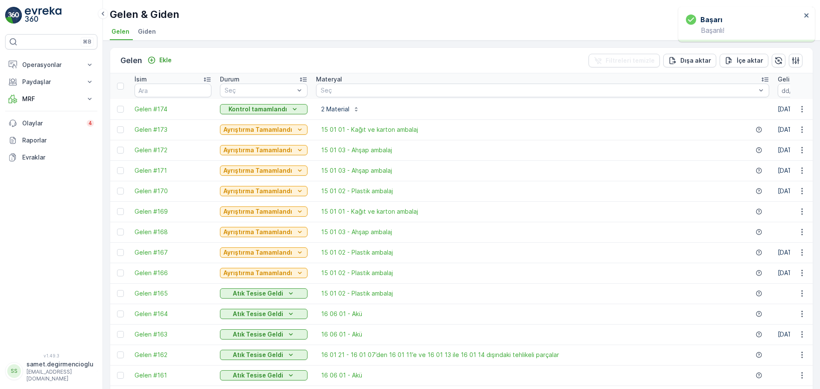
click at [250, 104] on button "Kontrol tamamlandı" at bounding box center [264, 109] width 88 height 10
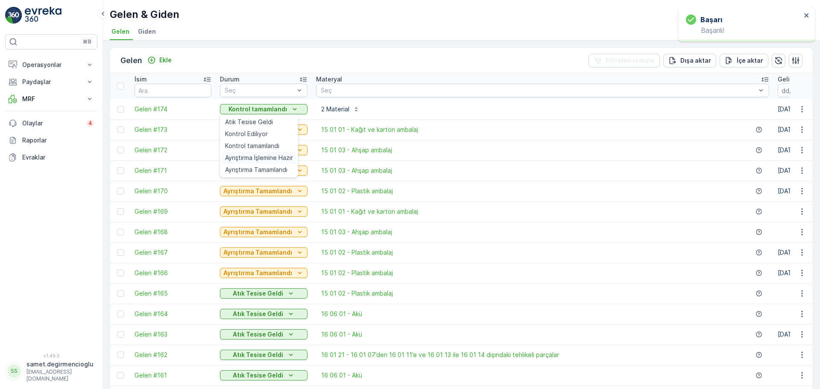
click at [240, 157] on span "Ayrıştırma İşlemine Hazır" at bounding box center [259, 158] width 68 height 9
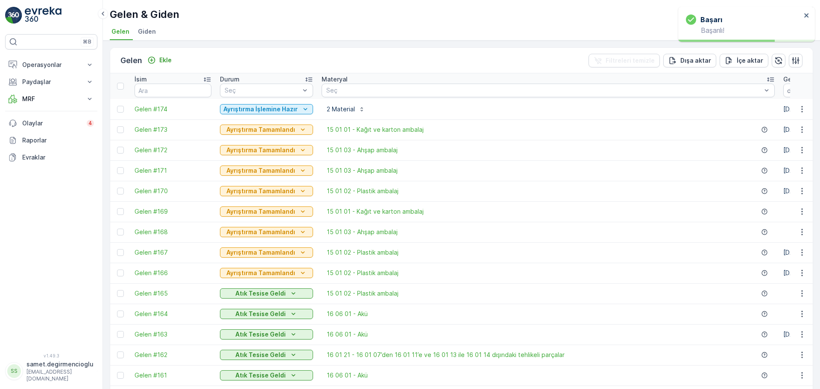
click at [263, 106] on p "Ayrıştırma İşlemine Hazır" at bounding box center [260, 109] width 74 height 9
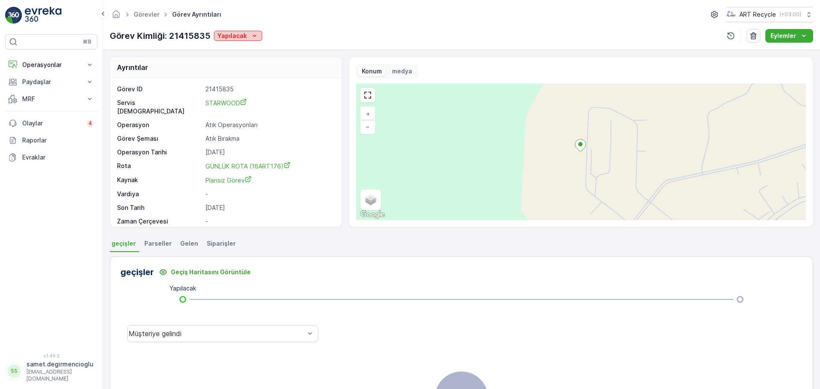
click at [236, 33] on p "Yapılacak" at bounding box center [231, 36] width 29 height 9
click at [248, 53] on span "Müşteriye gelindi" at bounding box center [243, 48] width 49 height 9
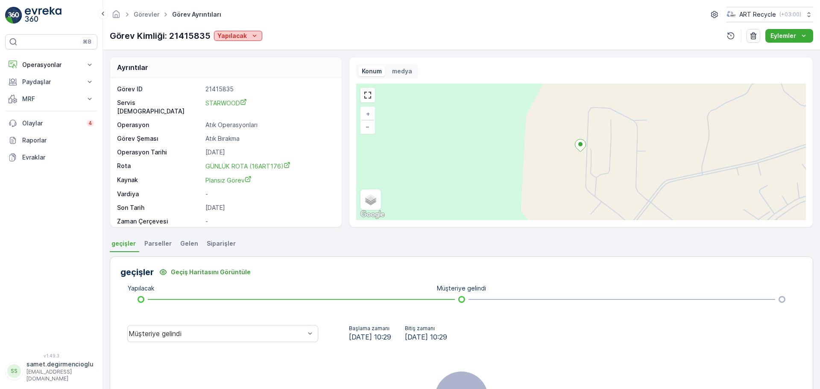
click at [250, 36] on icon "Yapılacak" at bounding box center [254, 36] width 9 height 9
click at [243, 53] on span "Müşteriye gelindi" at bounding box center [243, 48] width 49 height 9
click at [247, 39] on div "Yapılacak" at bounding box center [237, 36] width 41 height 9
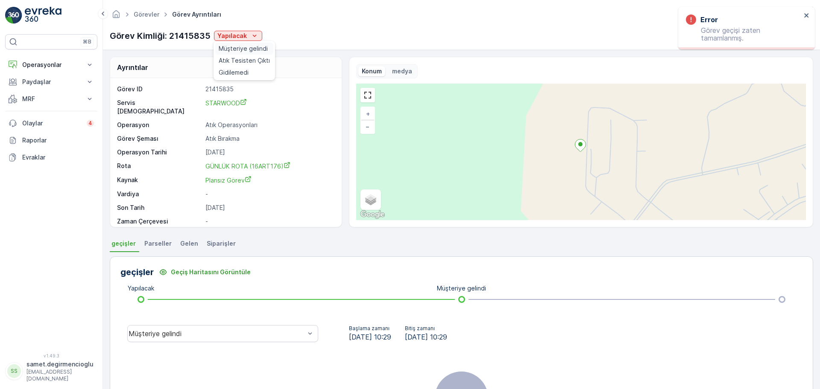
click at [243, 45] on span "Müşteriye gelindi" at bounding box center [243, 48] width 49 height 9
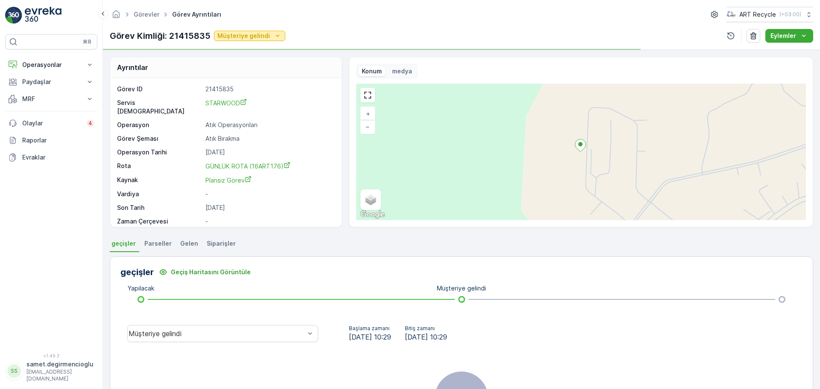
click at [247, 35] on p "Müşteriye gelindi" at bounding box center [243, 36] width 53 height 9
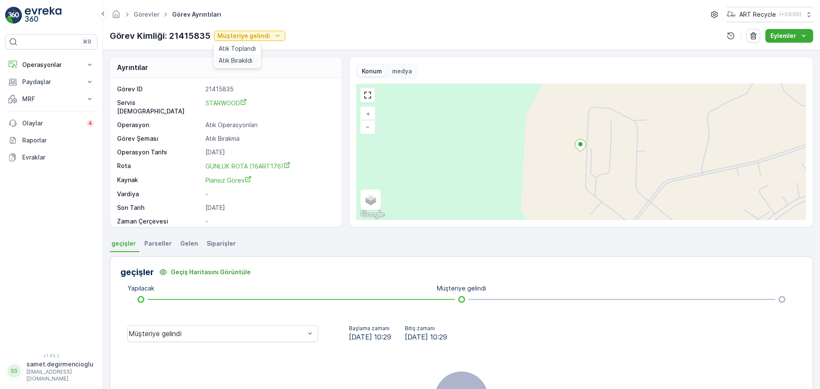
click at [241, 57] on span "Atık Bırakıldı" at bounding box center [236, 60] width 34 height 9
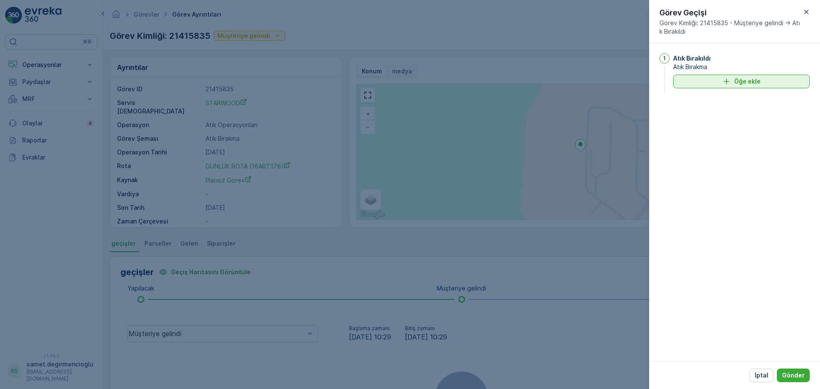
click at [717, 81] on div "Öğe ekle" at bounding box center [741, 81] width 126 height 9
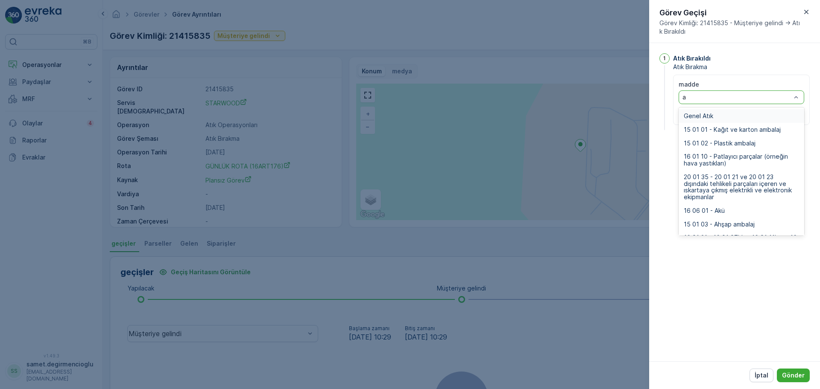
type input "ah"
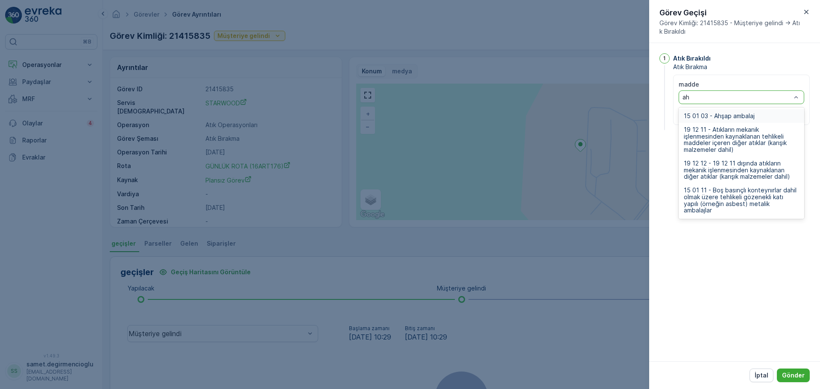
click at [712, 115] on span "15 01 03 - Ahşap ambalaj" at bounding box center [718, 116] width 71 height 7
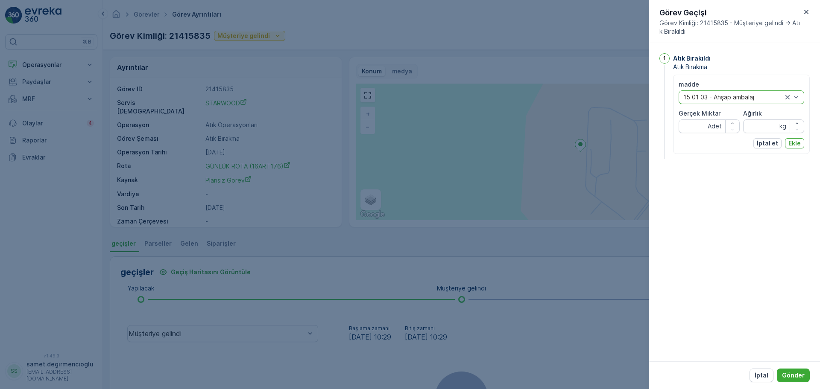
click at [710, 120] on div "Adet" at bounding box center [723, 126] width 32 height 13
click at [774, 126] on input "Ağırlık" at bounding box center [773, 127] width 61 height 14
type input "18520"
click at [795, 140] on p "Ekle" at bounding box center [794, 143] width 12 height 9
click at [697, 157] on div "Atık Bırakıldı Atık Bırakma madde option 15 01 03 - Ahşap ambalaj, selected. 15…" at bounding box center [741, 107] width 137 height 108
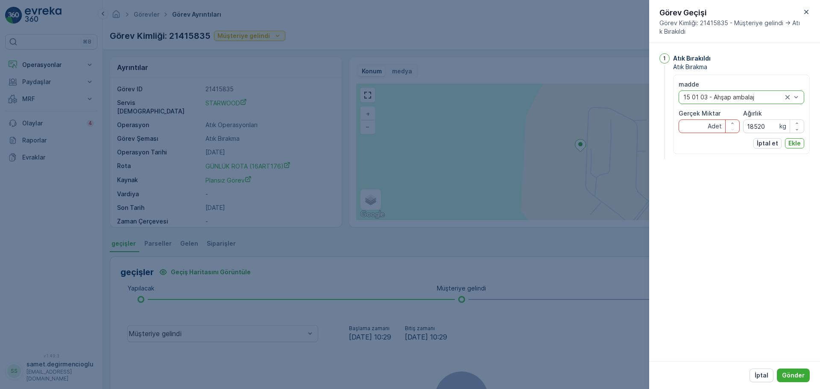
click at [697, 125] on Miktar "Gerçek Miktar" at bounding box center [708, 127] width 61 height 14
type Miktar "18520"
drag, startPoint x: 702, startPoint y: 126, endPoint x: 603, endPoint y: 130, distance: 98.7
click at [603, 130] on div "Görevler Görev Ayrıntıları ART Recycle ( +03:00 ) Görev Kimliği: 21415835 Müşte…" at bounding box center [461, 194] width 717 height 389
click at [794, 193] on div "1 Atık Bırakıldı Atık Bırakma madde option 15 01 03 - Ahşap ambalaj, selected. …" at bounding box center [734, 202] width 171 height 318
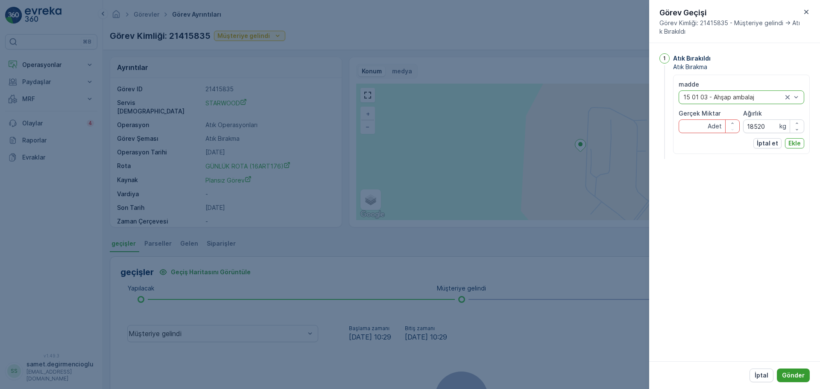
click at [794, 371] on p "Gönder" at bounding box center [793, 375] width 23 height 9
click at [708, 129] on p "Adet" at bounding box center [714, 126] width 14 height 9
click at [705, 128] on Miktar "Gerçek Miktar" at bounding box center [708, 127] width 61 height 14
type Miktar "18520"
click at [800, 143] on p "Ekle" at bounding box center [794, 143] width 12 height 9
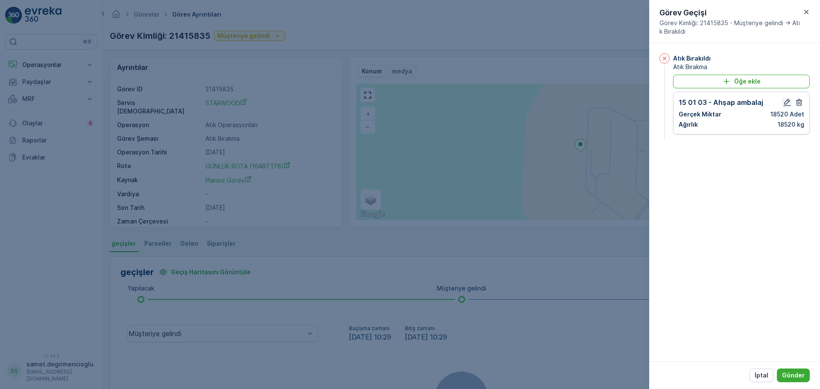
click at [786, 102] on icon "button" at bounding box center [786, 102] width 9 height 9
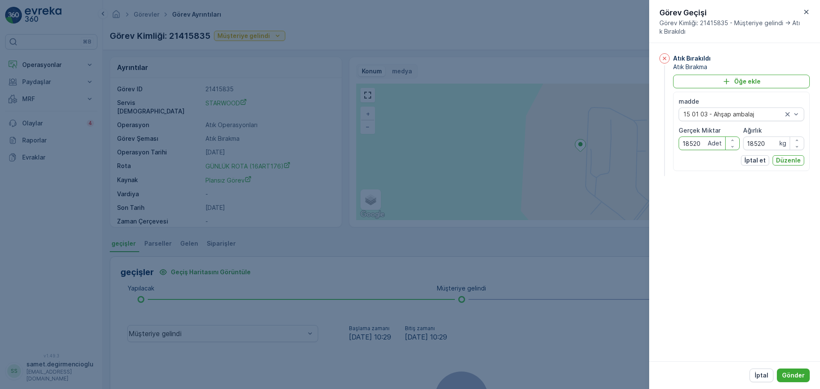
drag, startPoint x: 700, startPoint y: 140, endPoint x: 621, endPoint y: 143, distance: 79.1
click at [621, 143] on div "Görevler Görev Ayrıntıları ART Recycle ( +03:00 ) Görev Kimliği: 21415835 Müşte…" at bounding box center [461, 194] width 717 height 389
type Miktar "1"
click at [789, 162] on p "Düzenle" at bounding box center [788, 160] width 25 height 9
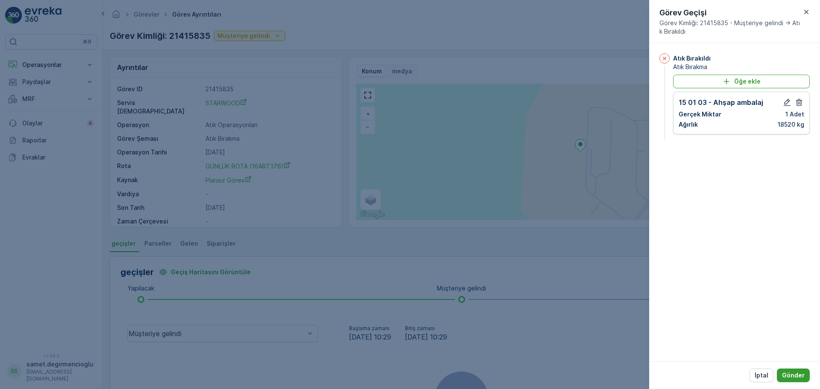
click at [794, 372] on p "Gönder" at bounding box center [793, 375] width 23 height 9
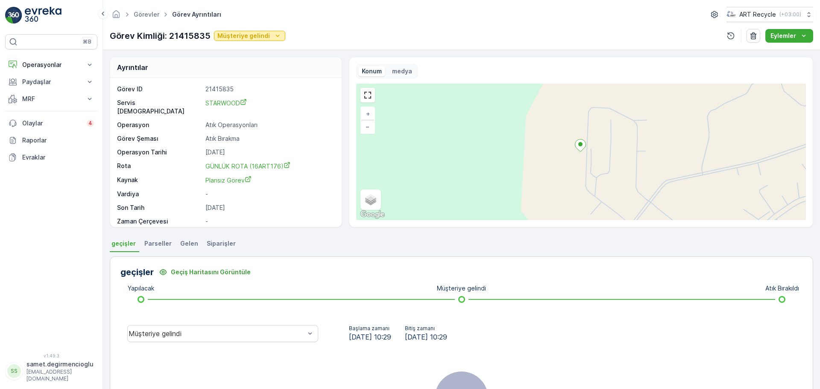
click at [273, 38] on icon "Müşteriye gelindi" at bounding box center [277, 36] width 9 height 9
click at [244, 56] on span "Atık Bırakıldı" at bounding box center [236, 60] width 34 height 9
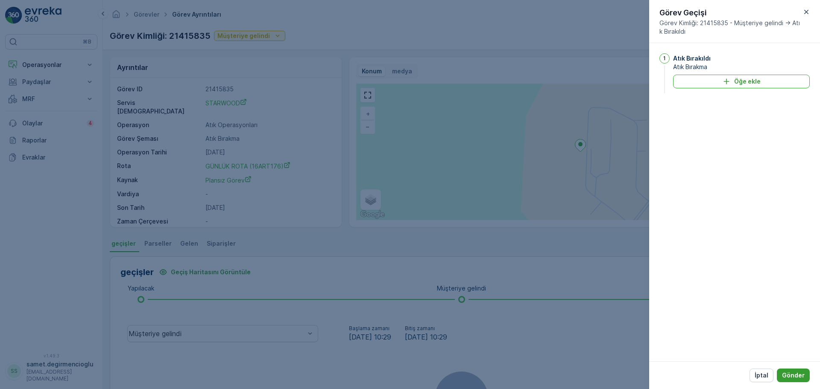
click at [782, 371] on button "Gönder" at bounding box center [793, 376] width 33 height 14
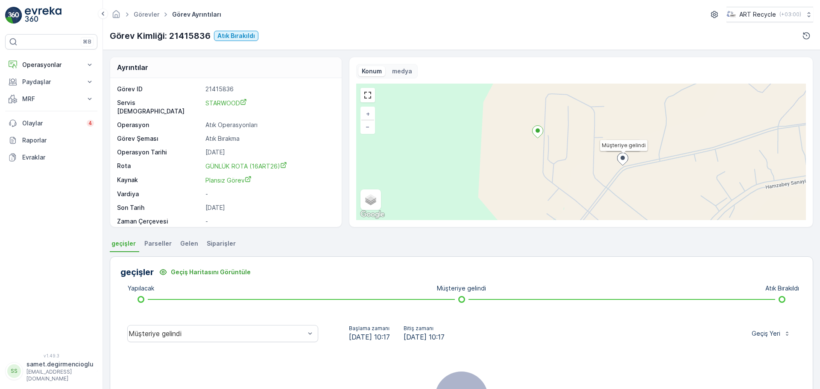
click at [182, 248] on li "Gelen" at bounding box center [189, 245] width 23 height 15
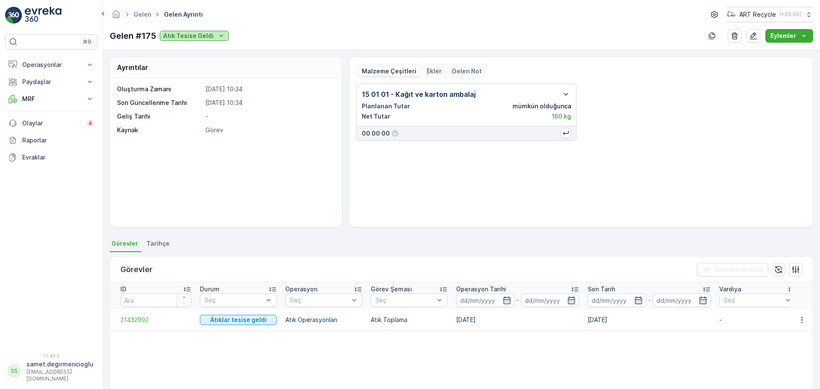
click at [197, 37] on p "Atık Tesise Geldi" at bounding box center [188, 36] width 50 height 9
click at [200, 55] on div "Kontrol Ediliyor" at bounding box center [198, 61] width 75 height 12
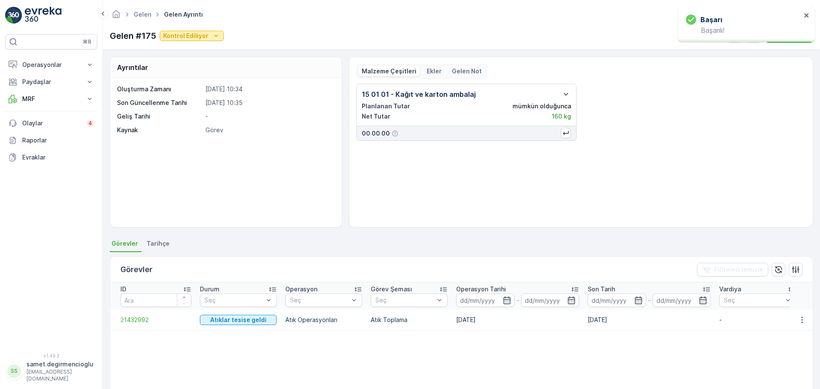
click at [200, 38] on p "Kontrol Ediliyor" at bounding box center [185, 36] width 45 height 9
click at [196, 70] on span "Kontrol tamamlandı" at bounding box center [191, 72] width 54 height 9
click at [204, 38] on p "Kontrol tamamlandı" at bounding box center [192, 36] width 58 height 9
click at [196, 81] on span "Ayrıştırma İşlemine Hazır" at bounding box center [198, 84] width 68 height 9
click at [205, 38] on p "Ayrıştırma İşlemine Hazır" at bounding box center [200, 36] width 74 height 9
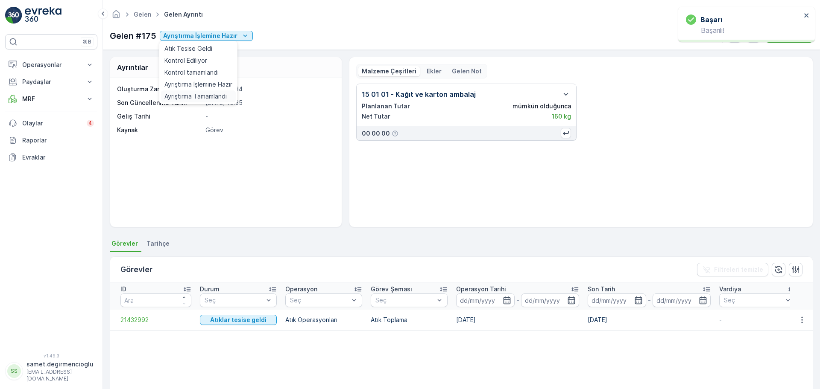
click at [185, 93] on span "Ayrıştırma Tamamlandı" at bounding box center [195, 96] width 62 height 9
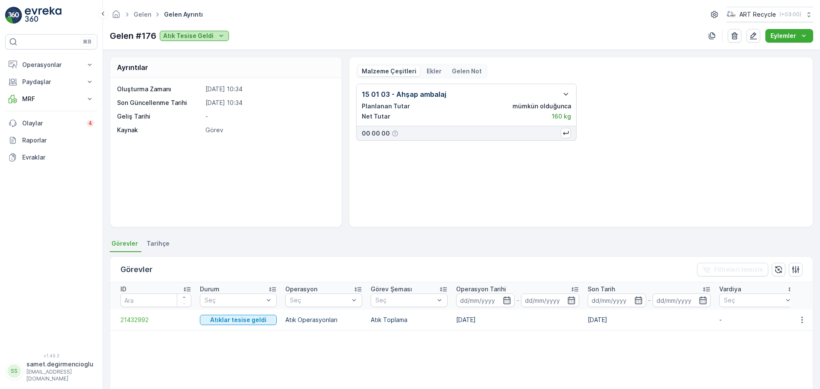
click at [193, 38] on p "Atık Tesise Geldi" at bounding box center [188, 36] width 50 height 9
click at [192, 48] on span "Atık Tesise Geldi" at bounding box center [188, 48] width 48 height 9
click at [222, 38] on icon "Atık Tesise Geldi" at bounding box center [221, 36] width 9 height 9
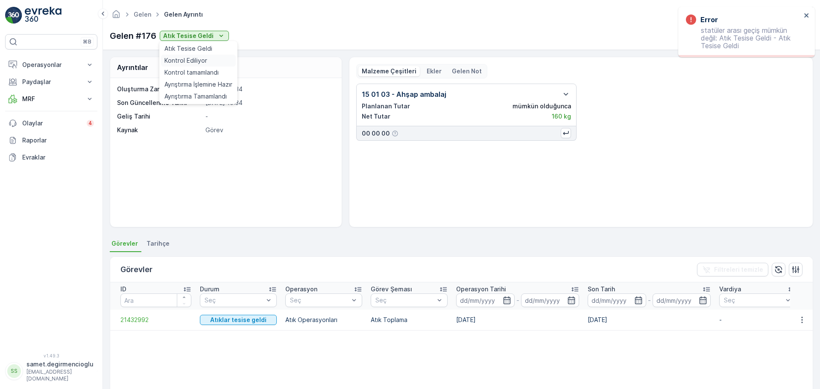
click at [204, 55] on div "Kontrol Ediliyor" at bounding box center [198, 61] width 75 height 12
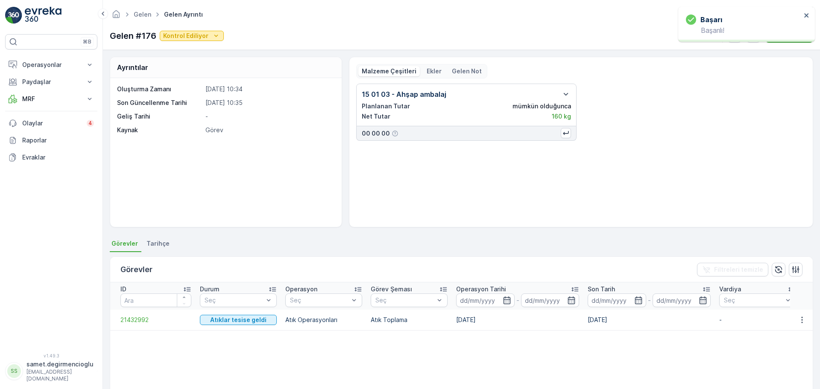
click at [209, 35] on div "Kontrol Ediliyor" at bounding box center [191, 36] width 57 height 9
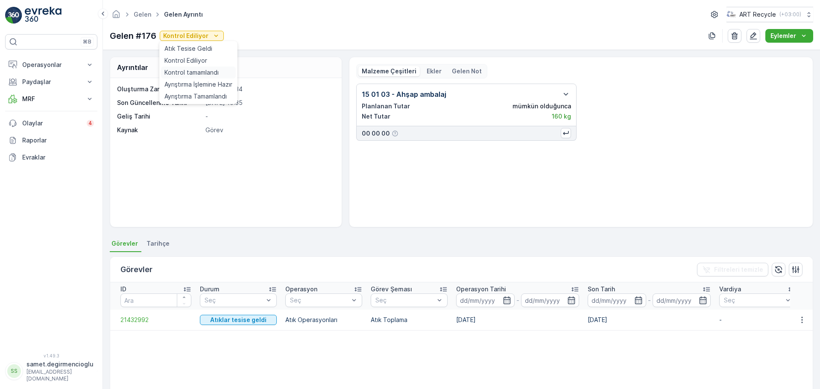
click at [196, 71] on span "Kontrol tamamlandı" at bounding box center [191, 72] width 54 height 9
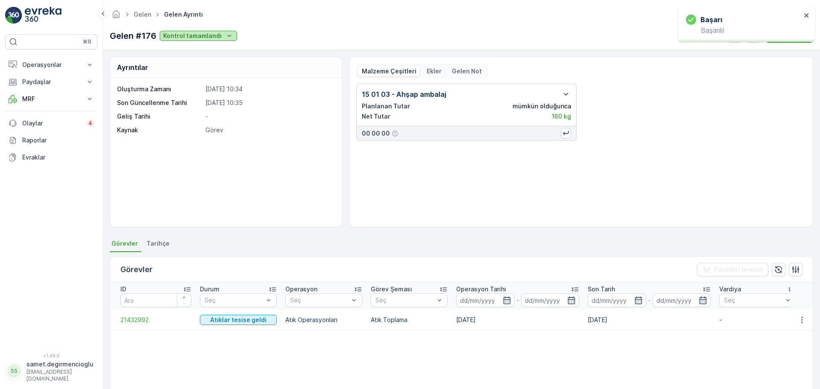
click at [213, 35] on p "Kontrol tamamlandı" at bounding box center [192, 36] width 58 height 9
click at [190, 87] on span "Ayrıştırma İşlemine Hazır" at bounding box center [198, 84] width 68 height 9
click at [215, 33] on p "Ayrıştırma İşlemine Hazır" at bounding box center [200, 36] width 74 height 9
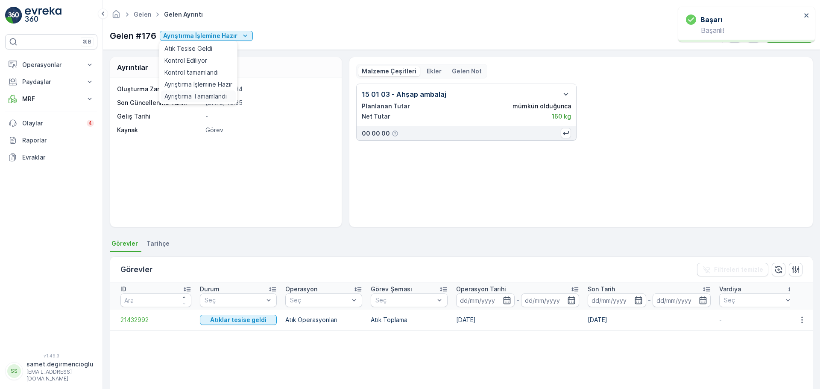
click at [202, 94] on span "Ayrıştırma Tamamlandı" at bounding box center [195, 96] width 62 height 9
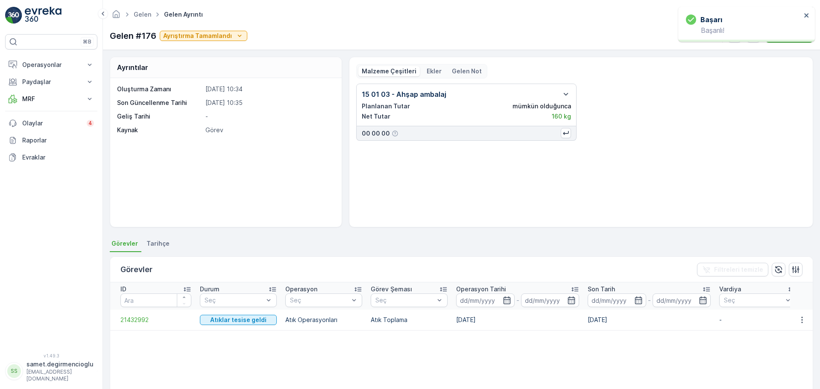
click at [348, 42] on div "Gelen #176 Ayrıştırma Tamamlandı Eylemler" at bounding box center [461, 36] width 703 height 14
